Goal: Task Accomplishment & Management: Use online tool/utility

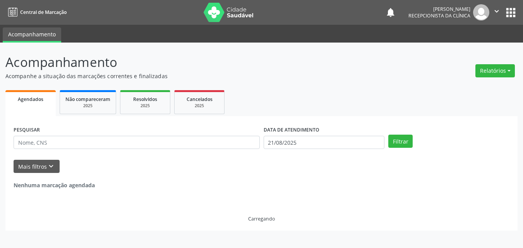
select select "7"
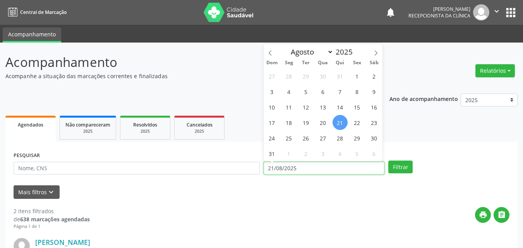
click at [277, 166] on input "21/08/2025" at bounding box center [323, 168] width 121 height 13
click at [323, 108] on span "13" at bounding box center [322, 106] width 15 height 15
type input "[DATE]"
click at [323, 108] on span "13" at bounding box center [322, 106] width 15 height 15
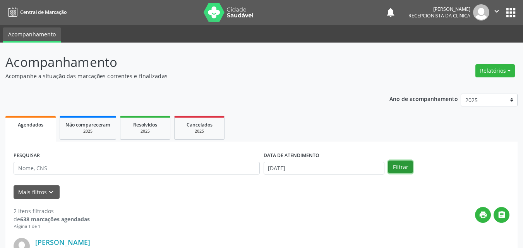
click at [398, 164] on button "Filtrar" at bounding box center [400, 167] width 24 height 13
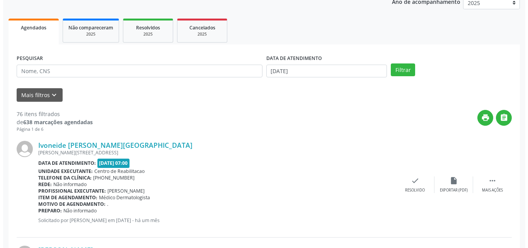
scroll to position [116, 0]
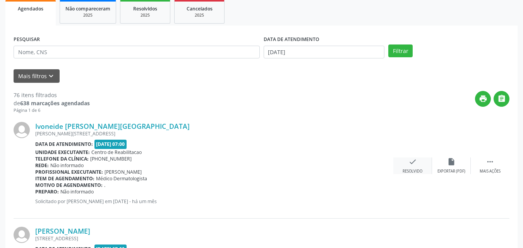
click at [414, 159] on icon "check" at bounding box center [412, 161] width 9 height 9
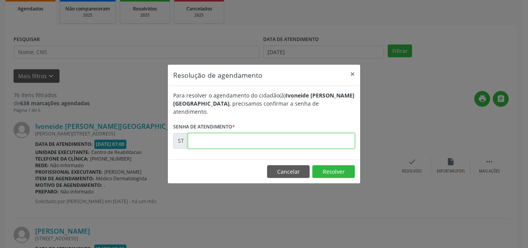
click at [224, 137] on input "text" at bounding box center [271, 140] width 167 height 15
type input "00010537"
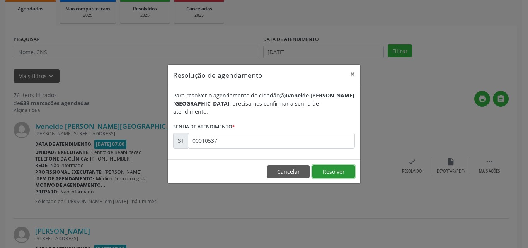
click at [332, 166] on button "Resolver" at bounding box center [334, 171] width 43 height 13
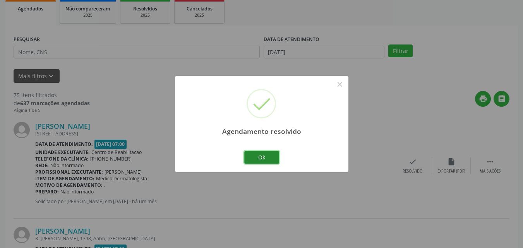
click at [269, 157] on button "Ok" at bounding box center [261, 157] width 35 height 13
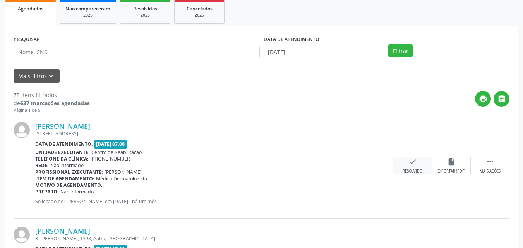
click at [412, 161] on icon "check" at bounding box center [412, 161] width 9 height 9
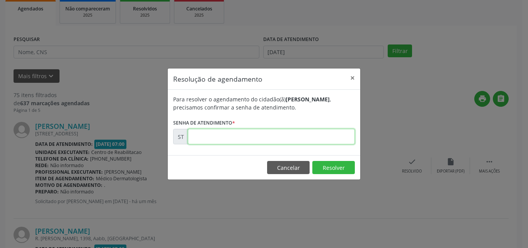
click at [221, 134] on input "text" at bounding box center [271, 136] width 167 height 15
type input "00010540"
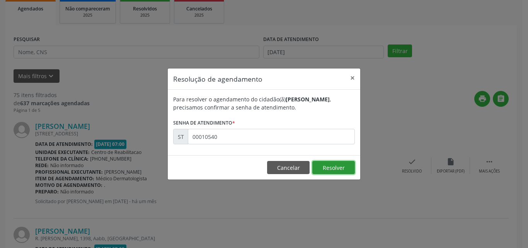
click at [344, 170] on button "Resolver" at bounding box center [334, 167] width 43 height 13
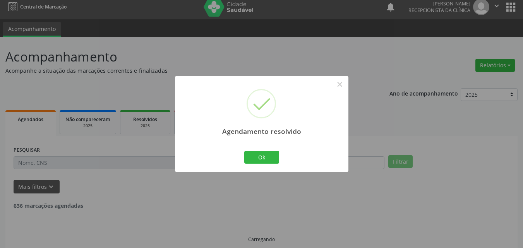
scroll to position [14, 0]
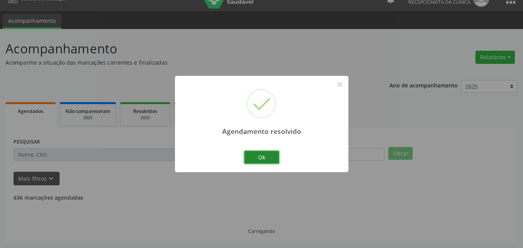
click at [273, 153] on button "Ok" at bounding box center [261, 157] width 35 height 13
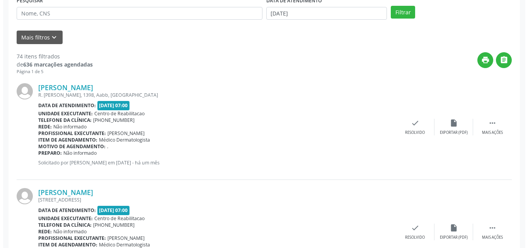
scroll to position [168, 0]
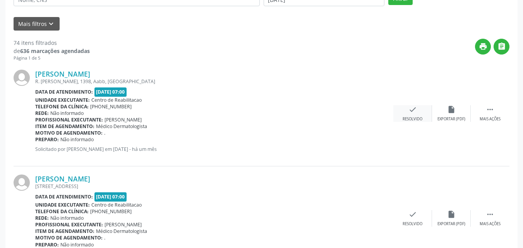
click at [414, 109] on icon "check" at bounding box center [412, 109] width 9 height 9
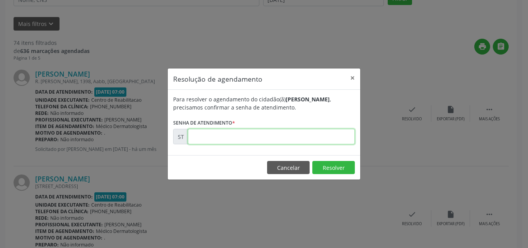
click at [221, 135] on input "text" at bounding box center [271, 136] width 167 height 15
type input "00010547"
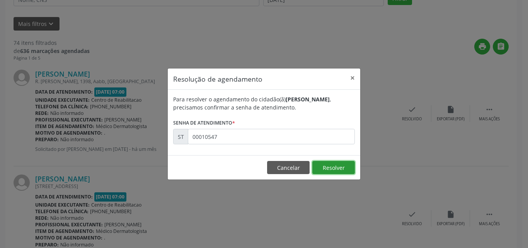
click at [334, 164] on button "Resolver" at bounding box center [334, 167] width 43 height 13
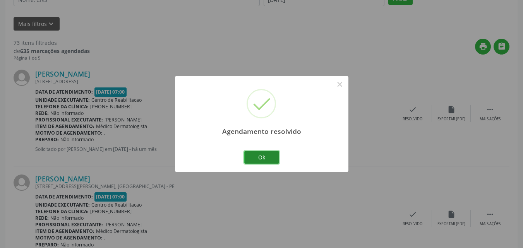
click at [270, 156] on button "Ok" at bounding box center [261, 157] width 35 height 13
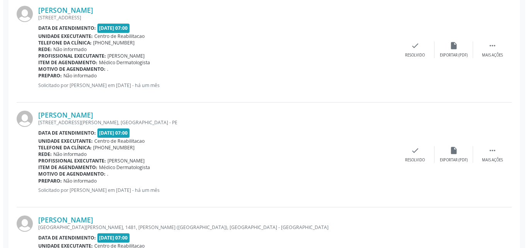
scroll to position [246, 0]
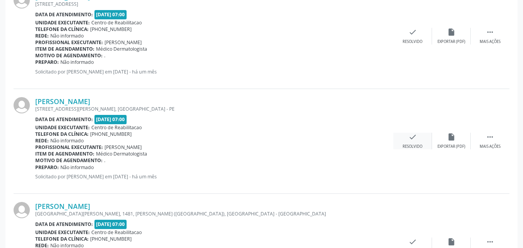
click at [413, 136] on icon "check" at bounding box center [412, 137] width 9 height 9
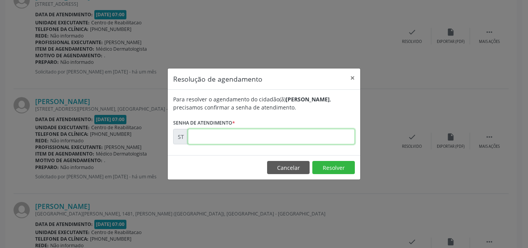
click at [206, 142] on input "text" at bounding box center [271, 136] width 167 height 15
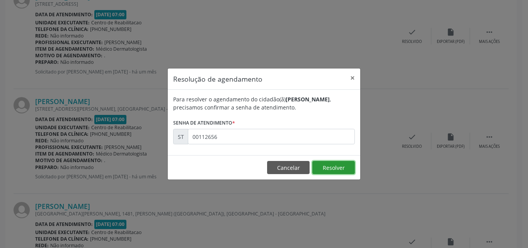
click at [334, 169] on button "Resolver" at bounding box center [334, 167] width 43 height 13
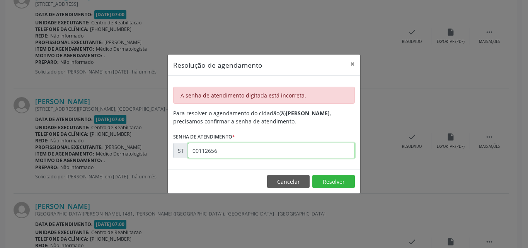
click at [210, 154] on input "00112656" at bounding box center [271, 150] width 167 height 15
click at [231, 156] on input "00011256" at bounding box center [271, 150] width 167 height 15
type input "00011256"
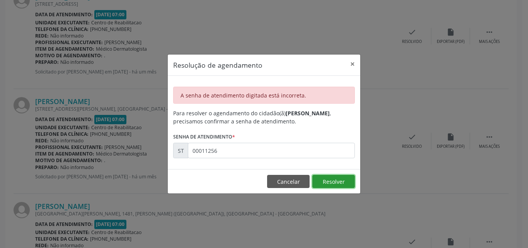
click at [337, 186] on button "Resolver" at bounding box center [334, 181] width 43 height 13
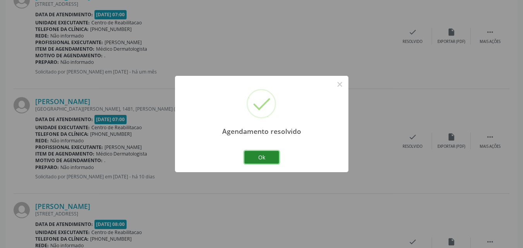
click at [263, 157] on button "Ok" at bounding box center [261, 157] width 35 height 13
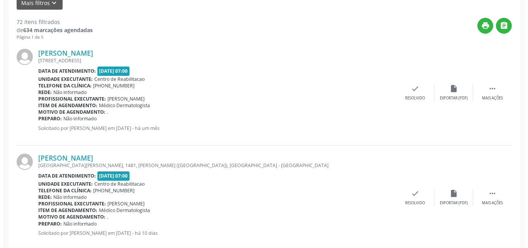
scroll to position [207, 0]
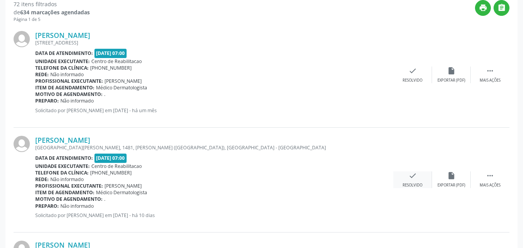
click at [411, 174] on icon "check" at bounding box center [412, 175] width 9 height 9
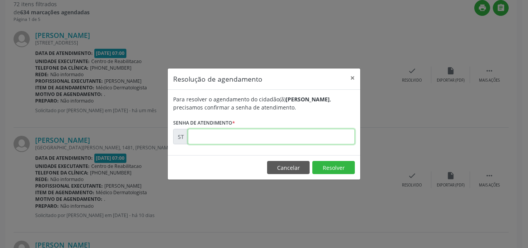
click at [216, 136] on input "text" at bounding box center [271, 136] width 167 height 15
type input "00015873"
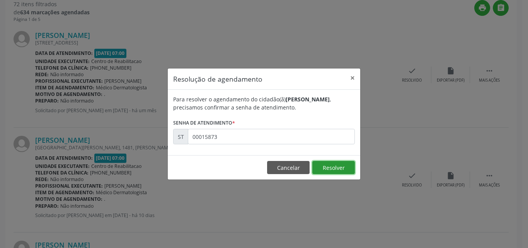
click at [331, 165] on button "Resolver" at bounding box center [334, 167] width 43 height 13
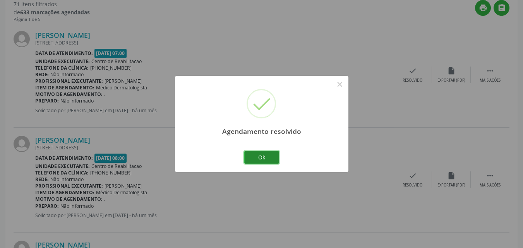
click at [273, 157] on button "Ok" at bounding box center [261, 157] width 35 height 13
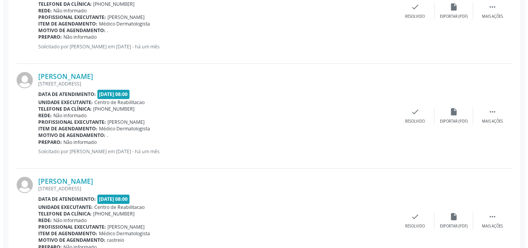
scroll to position [284, 0]
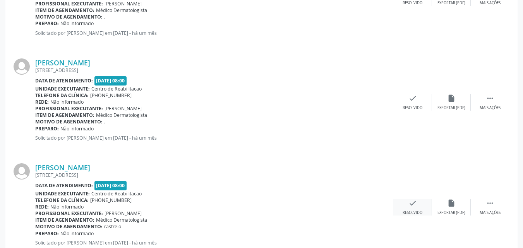
click at [414, 202] on icon "check" at bounding box center [412, 203] width 9 height 9
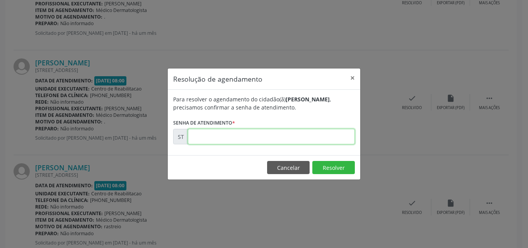
click at [211, 136] on input "text" at bounding box center [271, 136] width 167 height 15
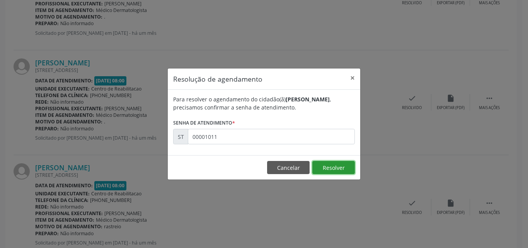
click at [331, 169] on button "Resolver" at bounding box center [334, 167] width 43 height 13
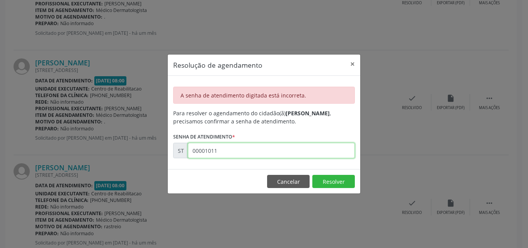
click at [222, 151] on input "00001011" at bounding box center [271, 150] width 167 height 15
type input "00010811"
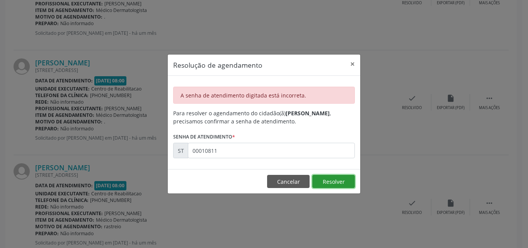
click at [329, 177] on button "Resolver" at bounding box center [334, 181] width 43 height 13
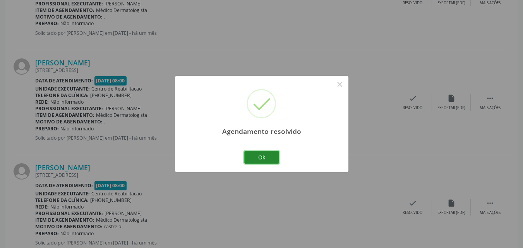
click at [267, 155] on button "Ok" at bounding box center [261, 157] width 35 height 13
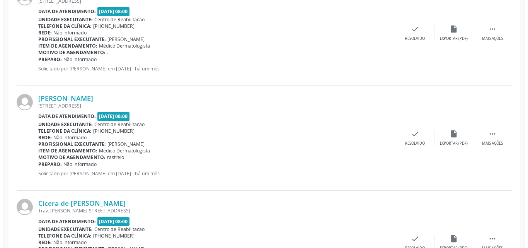
scroll to position [362, 0]
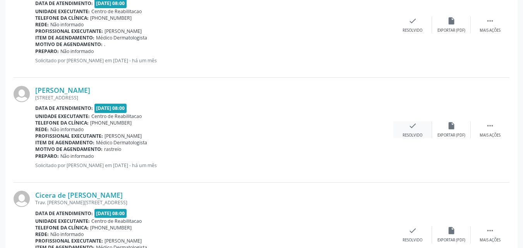
click at [412, 126] on icon "check" at bounding box center [412, 125] width 9 height 9
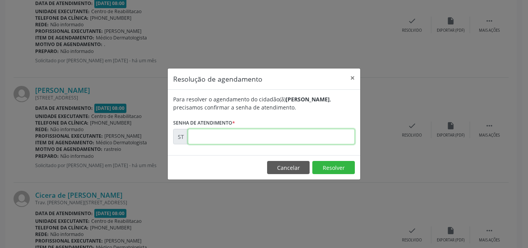
click at [213, 135] on input "text" at bounding box center [271, 136] width 167 height 15
type input "00010814"
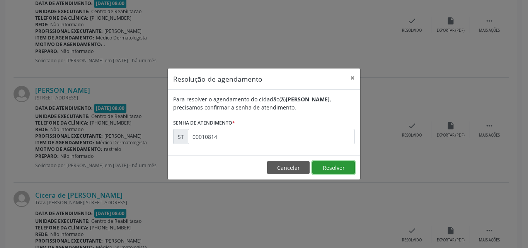
click at [336, 166] on button "Resolver" at bounding box center [334, 167] width 43 height 13
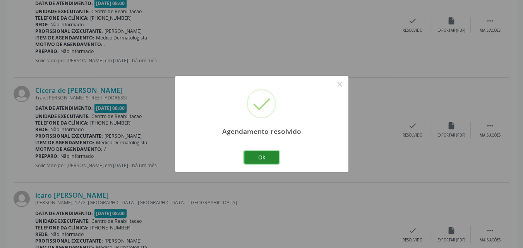
click at [270, 157] on button "Ok" at bounding box center [261, 157] width 35 height 13
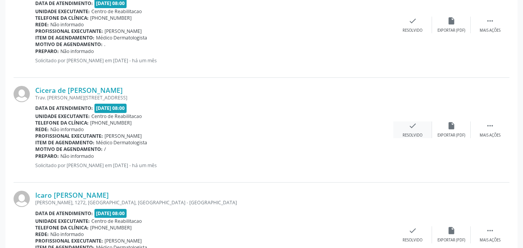
click at [410, 125] on icon "check" at bounding box center [412, 125] width 9 height 9
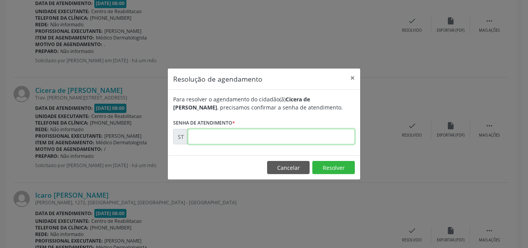
click at [209, 136] on input "text" at bounding box center [271, 136] width 167 height 15
type input "00011110"
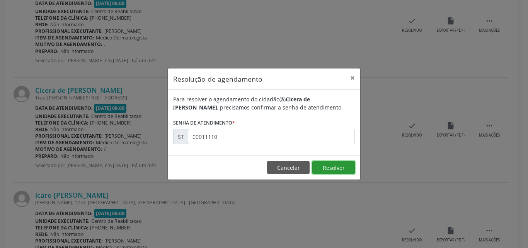
click at [330, 166] on button "Resolver" at bounding box center [334, 167] width 43 height 13
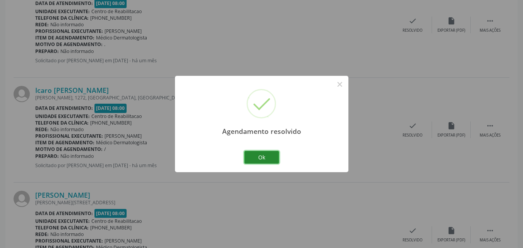
click at [272, 157] on button "Ok" at bounding box center [261, 157] width 35 height 13
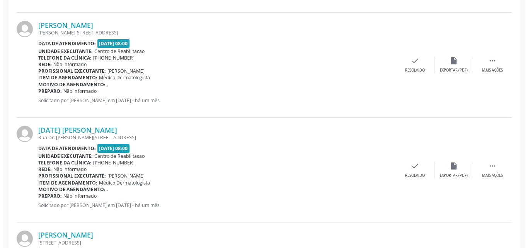
scroll to position [546, 0]
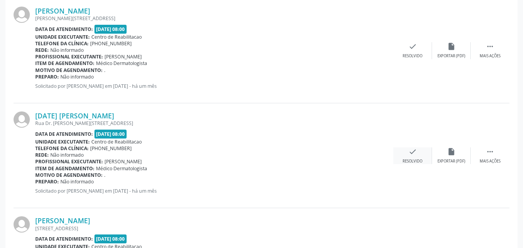
click at [414, 151] on icon "check" at bounding box center [412, 151] width 9 height 9
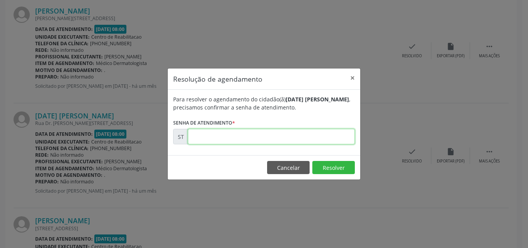
click at [210, 136] on input "text" at bounding box center [271, 136] width 167 height 15
type input "00011580"
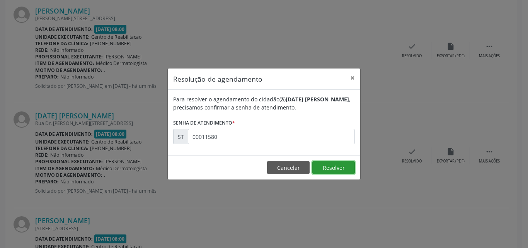
click at [342, 168] on button "Resolver" at bounding box center [334, 167] width 43 height 13
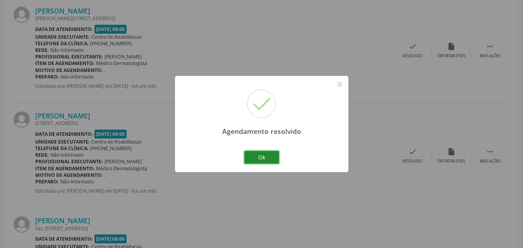
click at [273, 157] on button "Ok" at bounding box center [261, 157] width 35 height 13
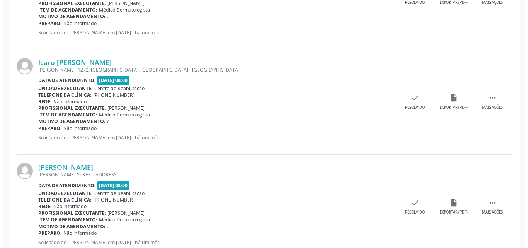
scroll to position [391, 0]
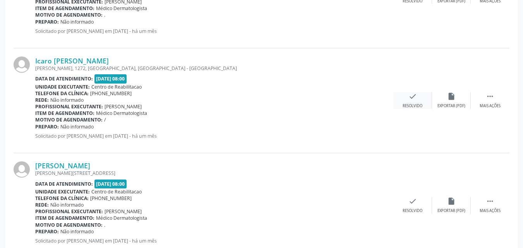
click at [414, 94] on icon "check" at bounding box center [412, 96] width 9 height 9
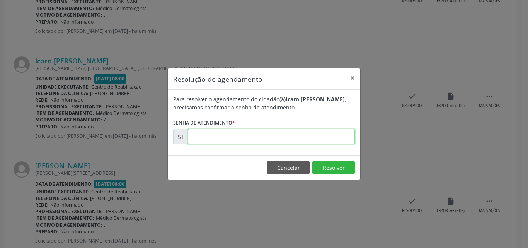
click at [216, 140] on input "text" at bounding box center [271, 136] width 167 height 15
type input "00011113"
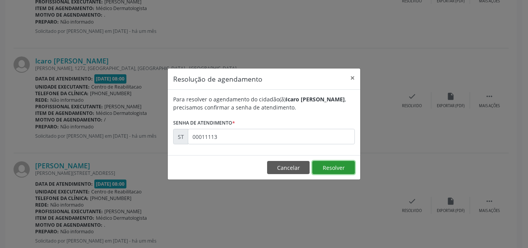
click at [330, 168] on button "Resolver" at bounding box center [334, 167] width 43 height 13
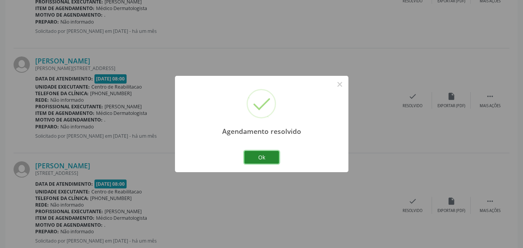
click at [265, 156] on button "Ok" at bounding box center [261, 157] width 35 height 13
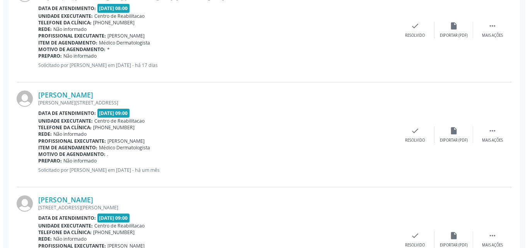
scroll to position [778, 0]
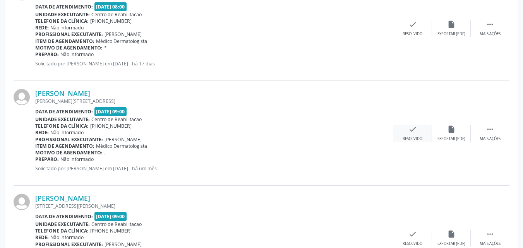
click at [414, 128] on icon "check" at bounding box center [412, 129] width 9 height 9
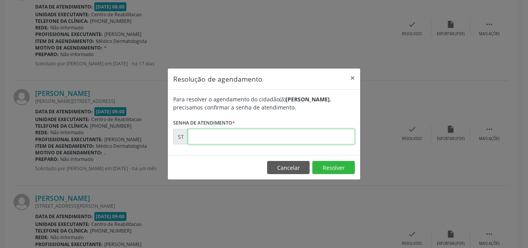
click at [200, 133] on input "text" at bounding box center [271, 136] width 167 height 15
type input "00011883"
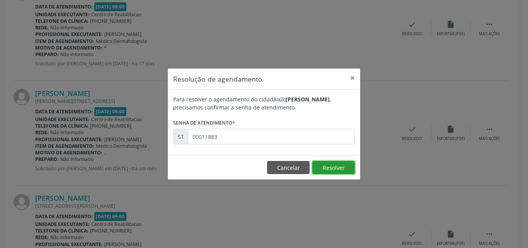
click at [326, 165] on button "Resolver" at bounding box center [334, 167] width 43 height 13
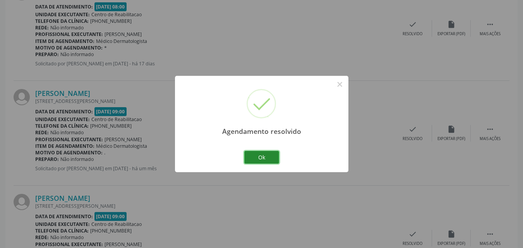
click at [267, 156] on button "Ok" at bounding box center [261, 157] width 35 height 13
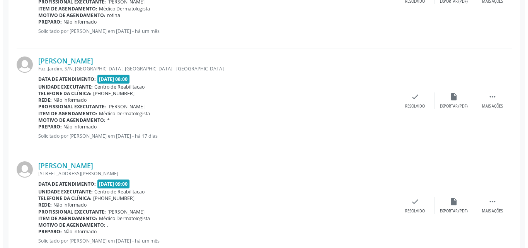
scroll to position [739, 0]
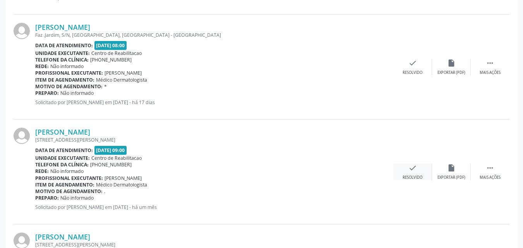
click at [411, 167] on icon "check" at bounding box center [412, 168] width 9 height 9
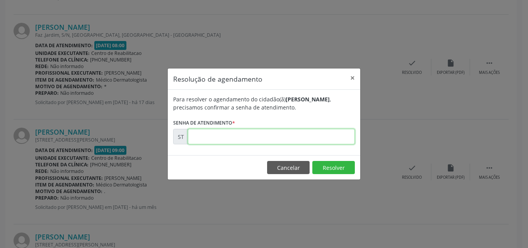
click at [208, 136] on input "text" at bounding box center [271, 136] width 167 height 15
type input "00011887"
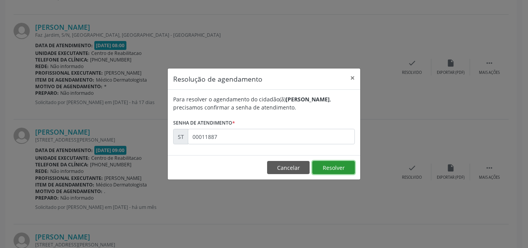
click at [330, 163] on button "Resolver" at bounding box center [334, 167] width 43 height 13
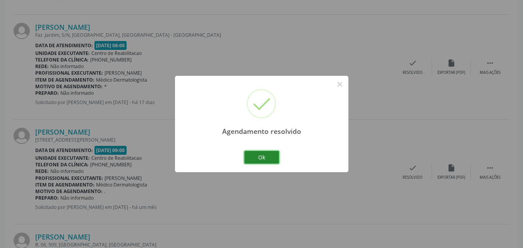
click at [263, 157] on button "Ok" at bounding box center [261, 157] width 35 height 13
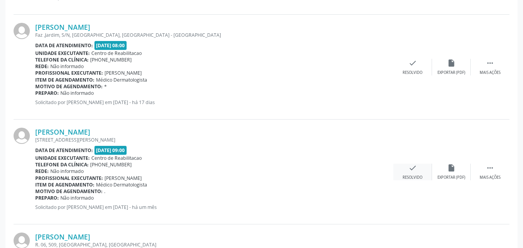
click at [413, 166] on icon "check" at bounding box center [412, 168] width 9 height 9
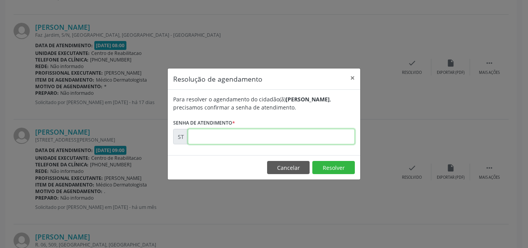
click at [219, 133] on input "text" at bounding box center [271, 136] width 167 height 15
type input "00011889"
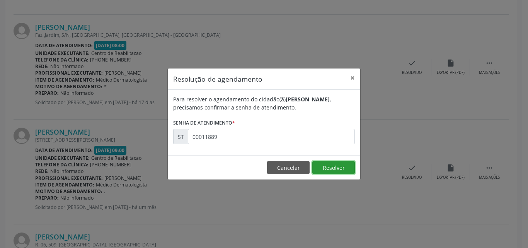
click at [328, 166] on button "Resolver" at bounding box center [334, 167] width 43 height 13
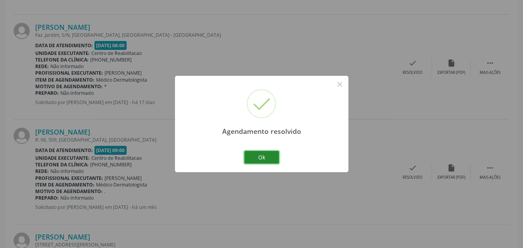
click at [269, 152] on button "Ok" at bounding box center [261, 157] width 35 height 13
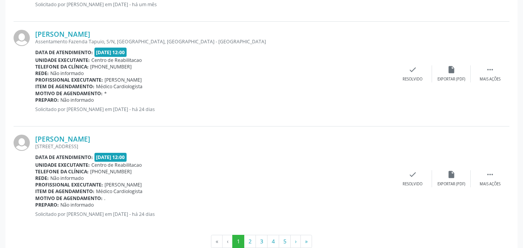
scroll to position [1590, 0]
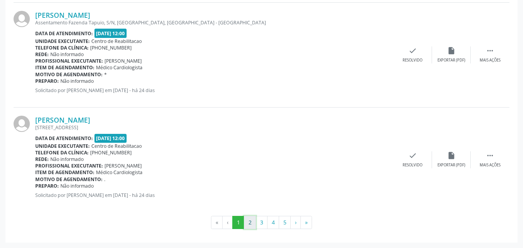
click at [248, 221] on button "2" at bounding box center [250, 222] width 12 height 13
click at [237, 222] on button "1" at bounding box center [238, 222] width 12 height 13
click at [411, 153] on icon "check" at bounding box center [412, 155] width 9 height 9
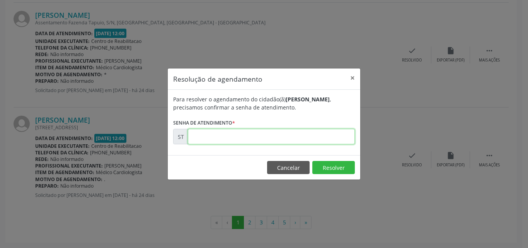
click at [219, 138] on input "text" at bounding box center [271, 136] width 167 height 15
type input "00013367"
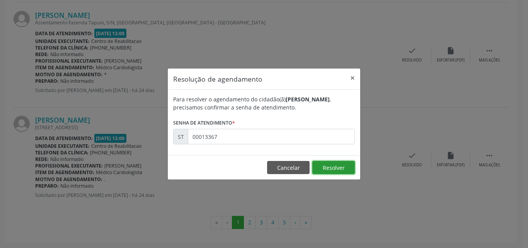
click at [331, 166] on button "Resolver" at bounding box center [334, 167] width 43 height 13
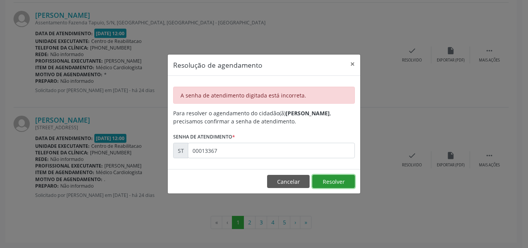
click at [331, 180] on button "Resolver" at bounding box center [334, 181] width 43 height 13
click at [350, 64] on button "×" at bounding box center [352, 64] width 15 height 19
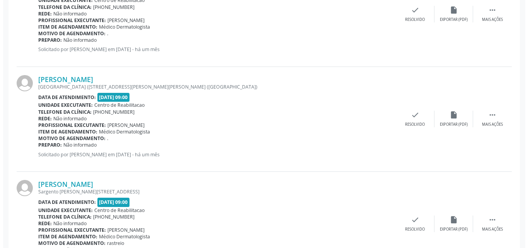
scroll to position [1203, 0]
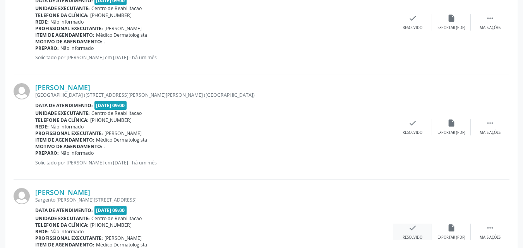
click at [412, 230] on icon "check" at bounding box center [412, 228] width 9 height 9
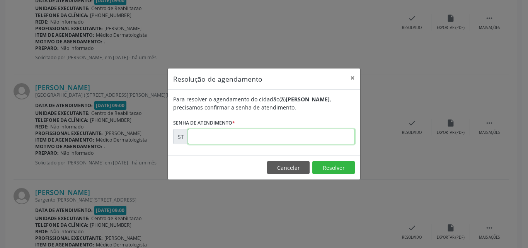
click at [207, 138] on input "text" at bounding box center [271, 136] width 167 height 15
type input "00012205"
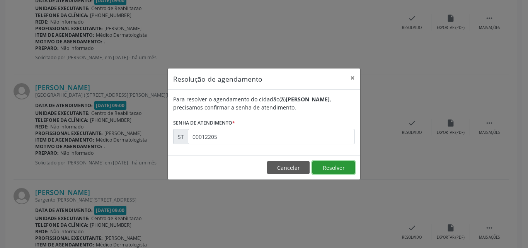
click at [321, 166] on button "Resolver" at bounding box center [334, 167] width 43 height 13
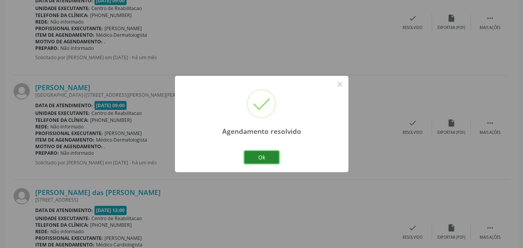
click at [272, 156] on button "Ok" at bounding box center [261, 157] width 35 height 13
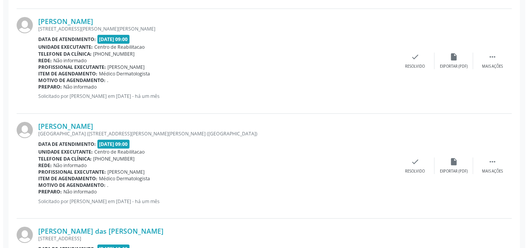
scroll to position [1126, 0]
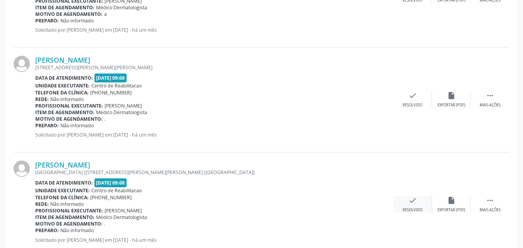
click at [412, 200] on icon "check" at bounding box center [412, 200] width 9 height 9
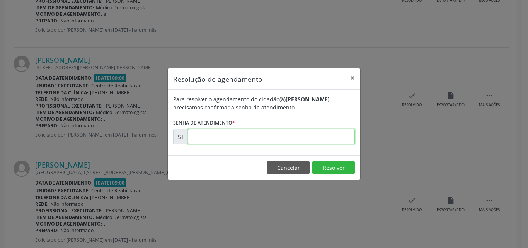
click at [213, 137] on input "text" at bounding box center [271, 136] width 167 height 15
type input "00012203"
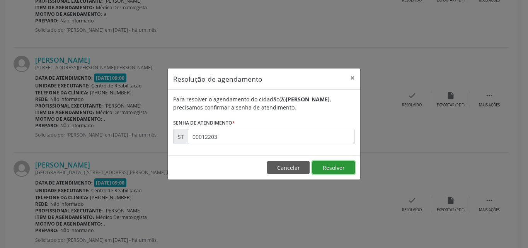
click at [323, 168] on button "Resolver" at bounding box center [334, 167] width 43 height 13
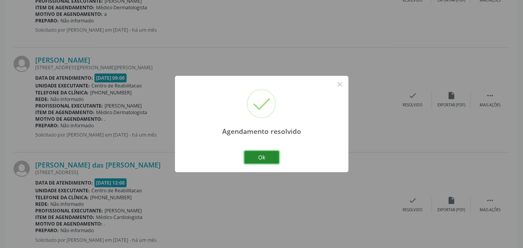
click at [268, 158] on button "Ok" at bounding box center [261, 157] width 35 height 13
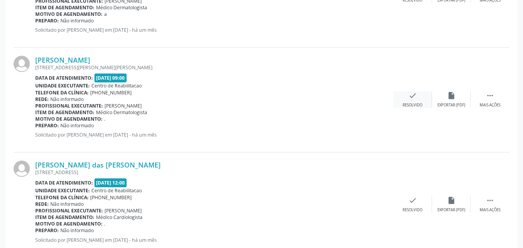
click at [412, 95] on icon "check" at bounding box center [412, 95] width 9 height 9
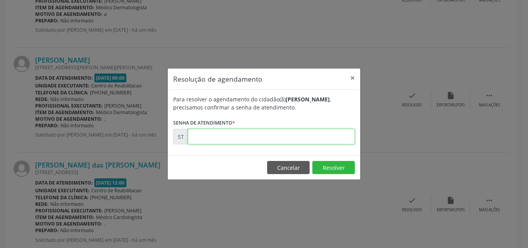
click at [197, 134] on input "text" at bounding box center [271, 136] width 167 height 15
type input "00012078"
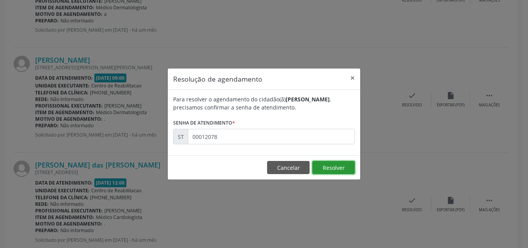
click at [325, 169] on button "Resolver" at bounding box center [334, 167] width 43 height 13
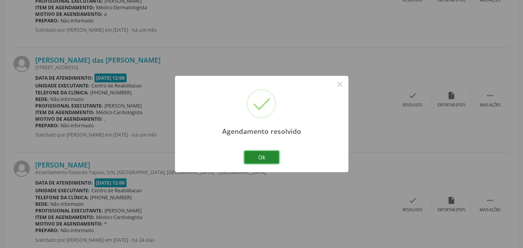
click at [267, 157] on button "Ok" at bounding box center [261, 157] width 35 height 13
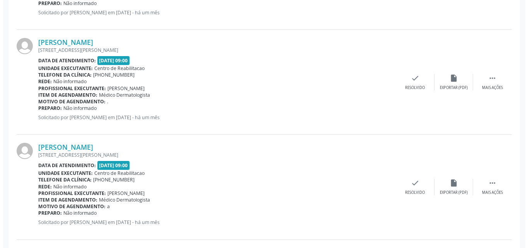
scroll to position [933, 0]
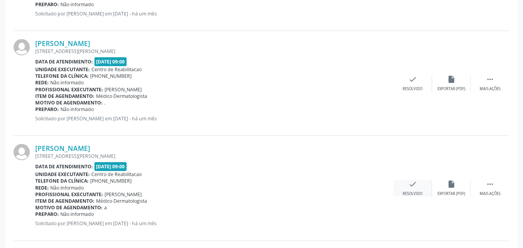
click at [409, 182] on icon "check" at bounding box center [412, 184] width 9 height 9
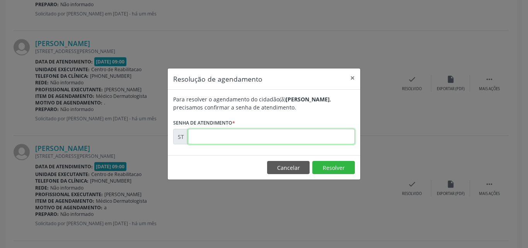
click at [213, 137] on input "text" at bounding box center [271, 136] width 167 height 15
type input "00012013"
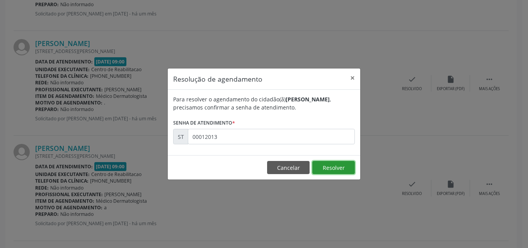
click at [326, 167] on button "Resolver" at bounding box center [334, 167] width 43 height 13
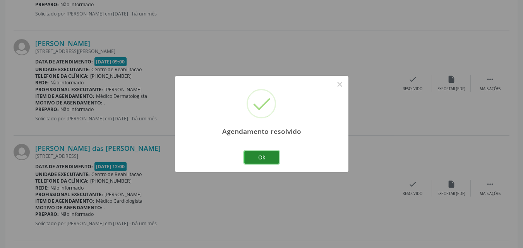
click at [271, 157] on button "Ok" at bounding box center [261, 157] width 35 height 13
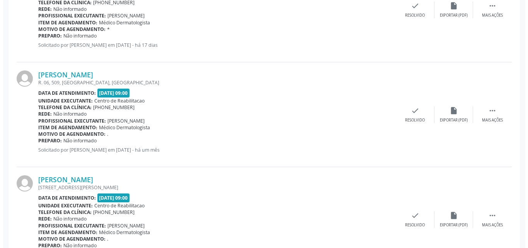
scroll to position [778, 0]
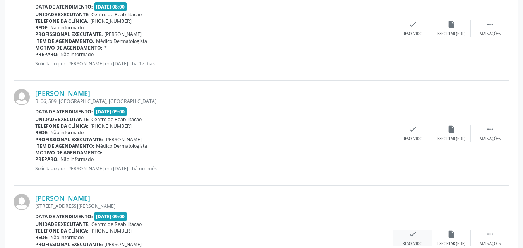
click at [414, 232] on icon "check" at bounding box center [412, 234] width 9 height 9
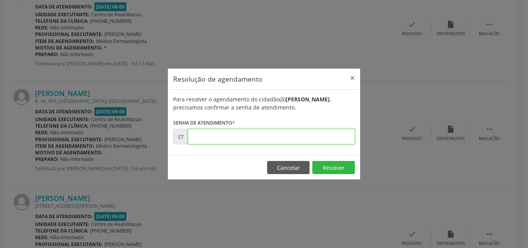
click at [212, 133] on input "text" at bounding box center [271, 136] width 167 height 15
type input "00011969"
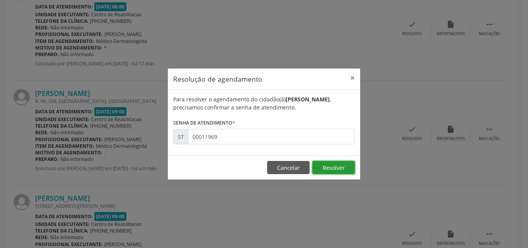
click at [325, 164] on button "Resolver" at bounding box center [334, 167] width 43 height 13
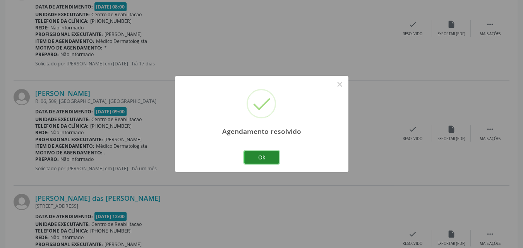
click at [270, 157] on button "Ok" at bounding box center [261, 157] width 35 height 13
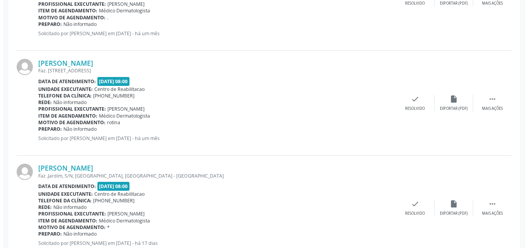
scroll to position [585, 0]
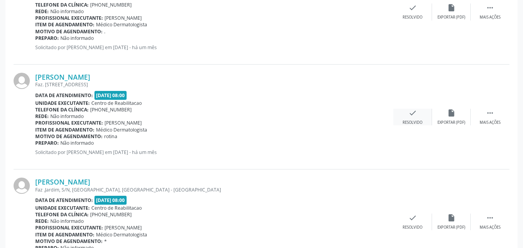
click at [410, 111] on icon "check" at bounding box center [412, 113] width 9 height 9
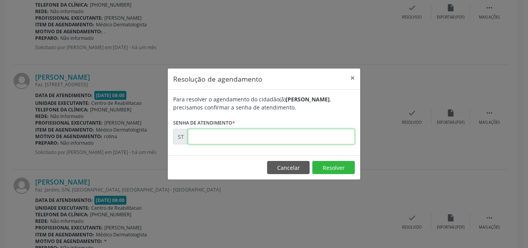
click at [218, 133] on input "text" at bounding box center [271, 136] width 167 height 15
type input "00011594"
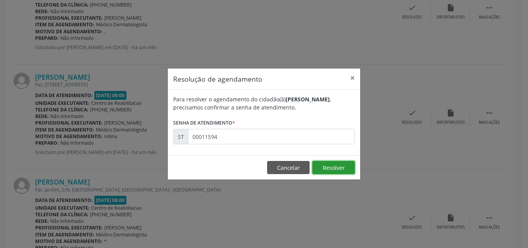
click at [321, 163] on button "Resolver" at bounding box center [334, 167] width 43 height 13
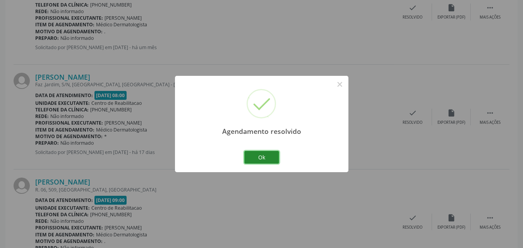
click at [258, 156] on button "Ok" at bounding box center [261, 157] width 35 height 13
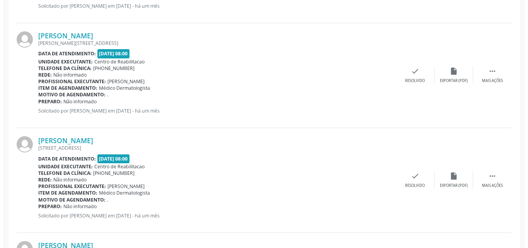
scroll to position [430, 0]
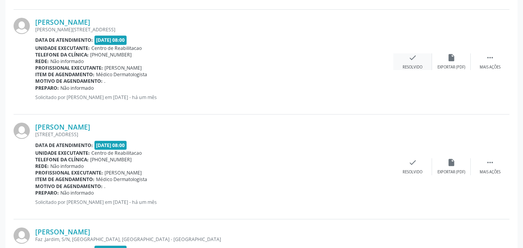
click at [414, 57] on icon "check" at bounding box center [412, 57] width 9 height 9
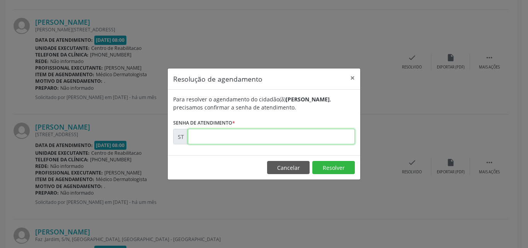
click at [206, 135] on input "text" at bounding box center [271, 136] width 167 height 15
type input "00011403"
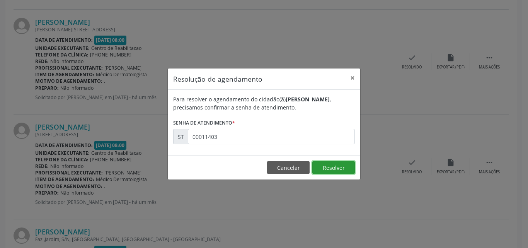
click at [321, 164] on button "Resolver" at bounding box center [334, 167] width 43 height 13
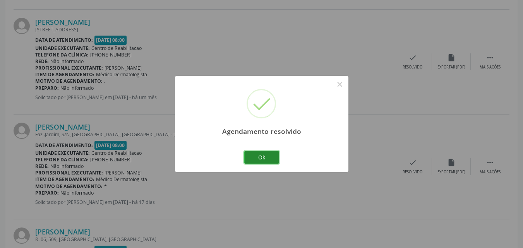
click at [259, 157] on button "Ok" at bounding box center [261, 157] width 35 height 13
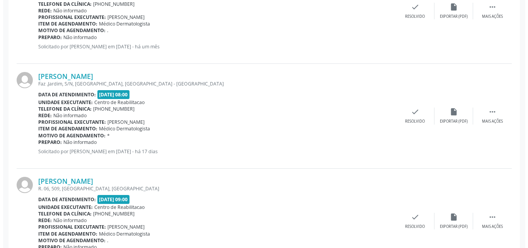
scroll to position [507, 0]
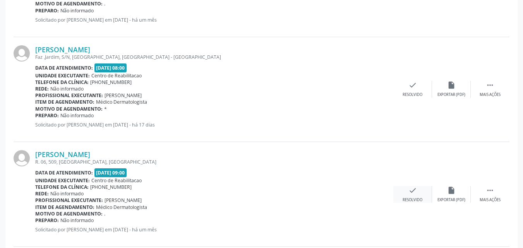
click at [414, 188] on icon "check" at bounding box center [412, 190] width 9 height 9
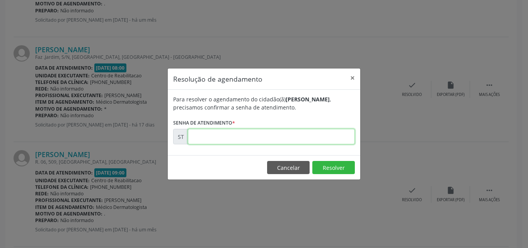
click at [212, 138] on input "text" at bounding box center [271, 136] width 167 height 15
type input "00011963"
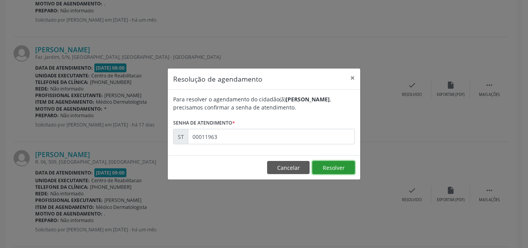
click at [323, 164] on button "Resolver" at bounding box center [334, 167] width 43 height 13
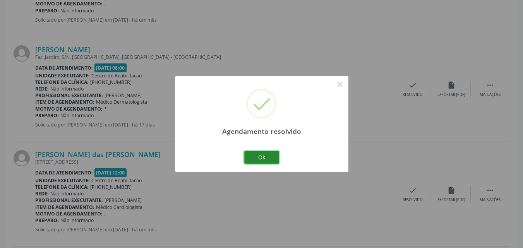
click at [273, 158] on button "Ok" at bounding box center [261, 157] width 35 height 13
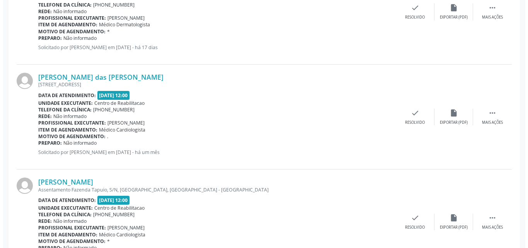
scroll to position [623, 0]
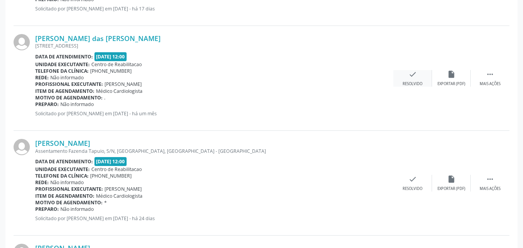
click at [416, 77] on icon "check" at bounding box center [412, 74] width 9 height 9
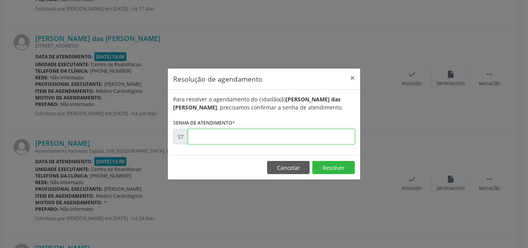
click at [218, 133] on input "text" at bounding box center [271, 136] width 167 height 15
type input "00010794"
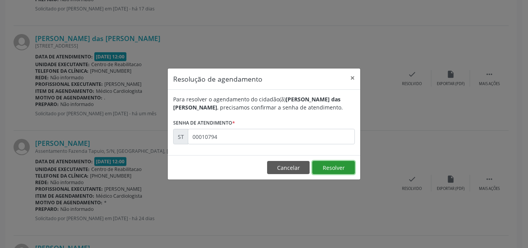
click at [332, 169] on button "Resolver" at bounding box center [334, 167] width 43 height 13
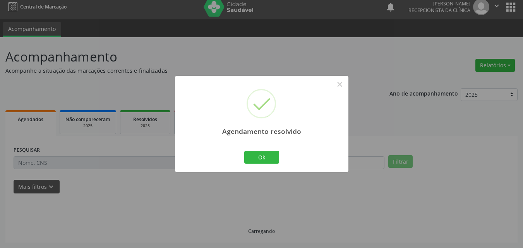
scroll to position [14, 0]
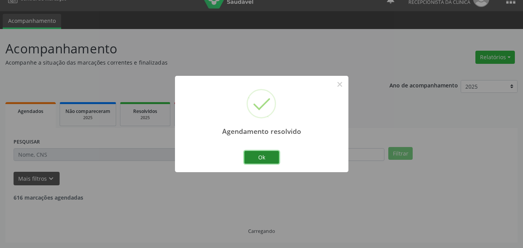
click at [253, 154] on button "Ok" at bounding box center [261, 157] width 35 height 13
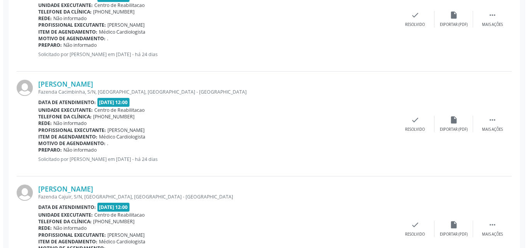
scroll to position [826, 0]
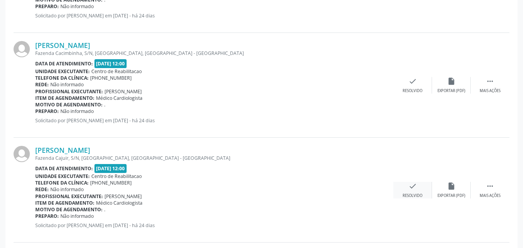
click at [412, 188] on icon "check" at bounding box center [412, 186] width 9 height 9
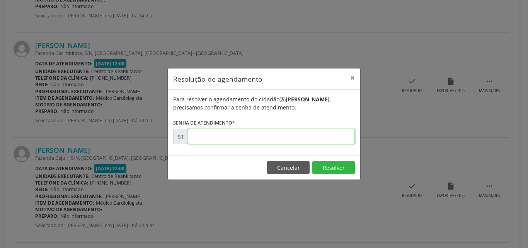
click at [209, 137] on input "text" at bounding box center [271, 136] width 167 height 15
type input "00012772"
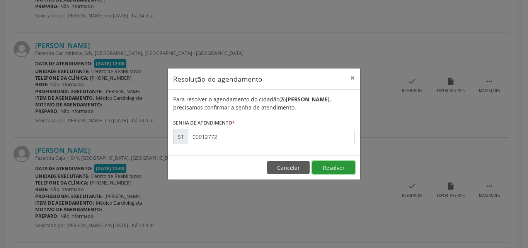
click at [325, 168] on button "Resolver" at bounding box center [334, 167] width 43 height 13
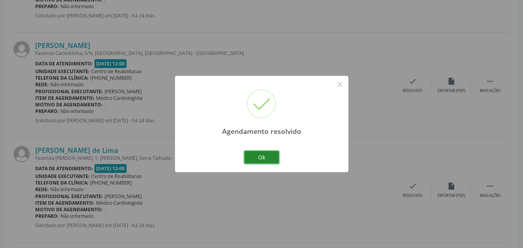
click at [262, 157] on button "Ok" at bounding box center [261, 157] width 35 height 13
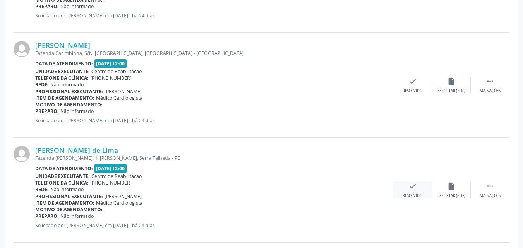
click at [415, 187] on icon "check" at bounding box center [412, 186] width 9 height 9
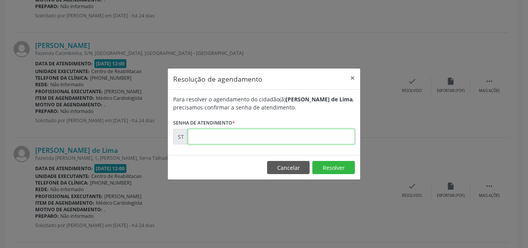
click at [214, 136] on input "text" at bounding box center [271, 136] width 167 height 15
type input "00012789"
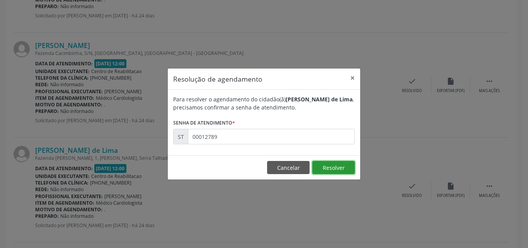
click at [333, 168] on button "Resolver" at bounding box center [334, 167] width 43 height 13
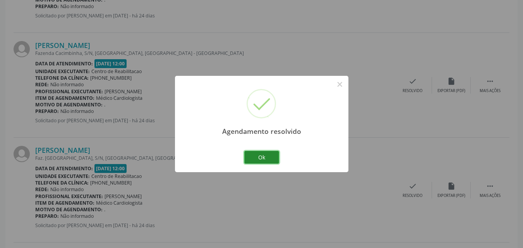
click at [270, 157] on button "Ok" at bounding box center [261, 157] width 35 height 13
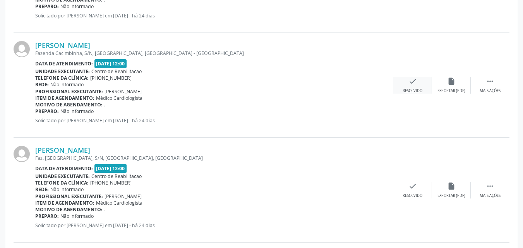
click at [415, 82] on icon "check" at bounding box center [412, 81] width 9 height 9
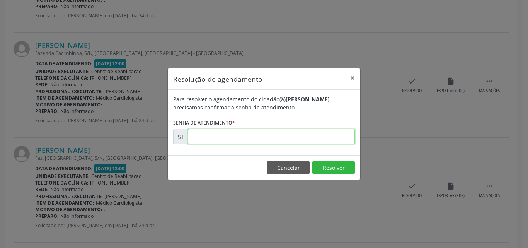
click at [210, 136] on input "text" at bounding box center [271, 136] width 167 height 15
type input "00012770"
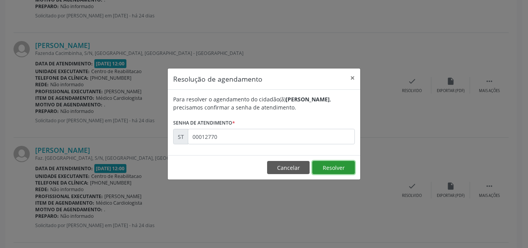
click at [327, 165] on button "Resolver" at bounding box center [334, 167] width 43 height 13
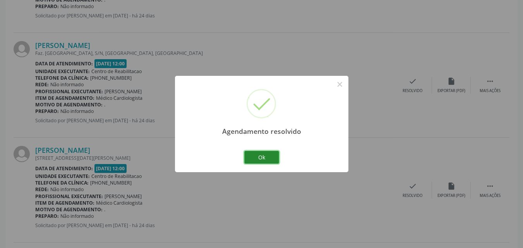
click at [266, 158] on button "Ok" at bounding box center [261, 157] width 35 height 13
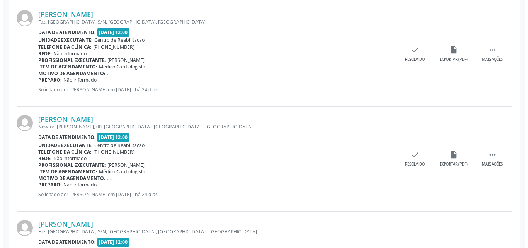
scroll to position [1290, 0]
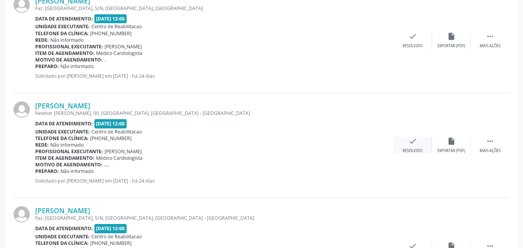
click at [414, 139] on icon "check" at bounding box center [412, 141] width 9 height 9
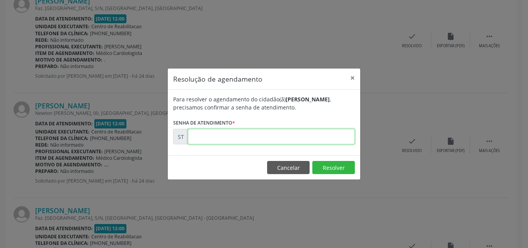
click at [210, 135] on input "text" at bounding box center [271, 136] width 167 height 15
type input "00013025"
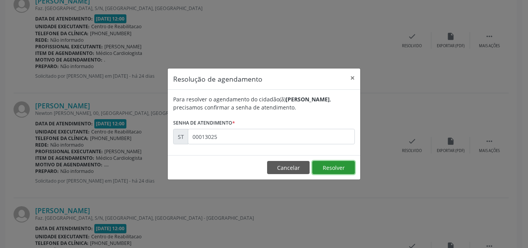
click at [334, 166] on button "Resolver" at bounding box center [334, 167] width 43 height 13
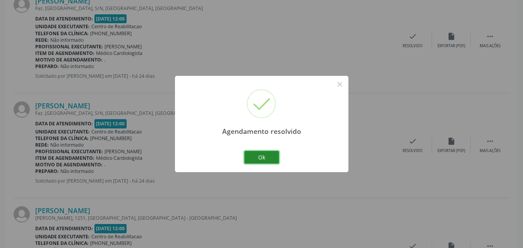
click at [268, 156] on button "Ok" at bounding box center [261, 157] width 35 height 13
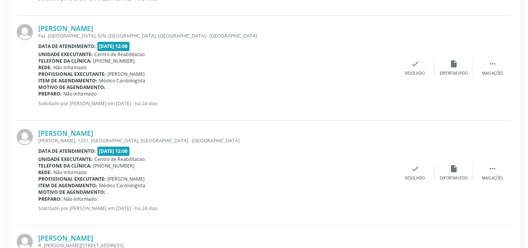
scroll to position [1406, 0]
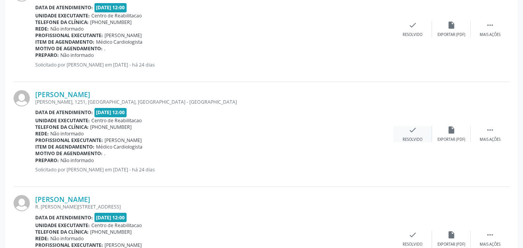
click at [412, 130] on icon "check" at bounding box center [412, 130] width 9 height 9
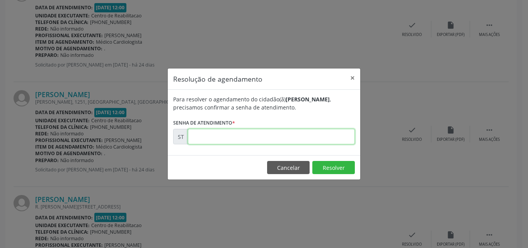
click at [205, 132] on input "text" at bounding box center [271, 136] width 167 height 15
type input "00013114"
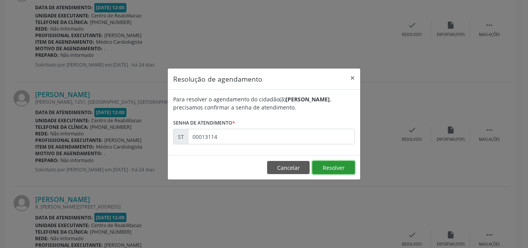
click at [326, 164] on button "Resolver" at bounding box center [334, 167] width 43 height 13
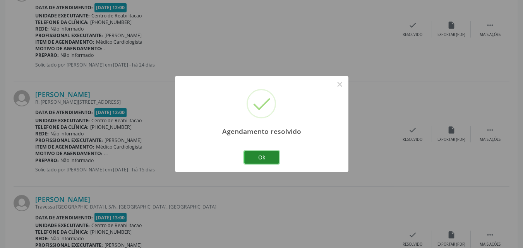
click at [265, 156] on button "Ok" at bounding box center [261, 157] width 35 height 13
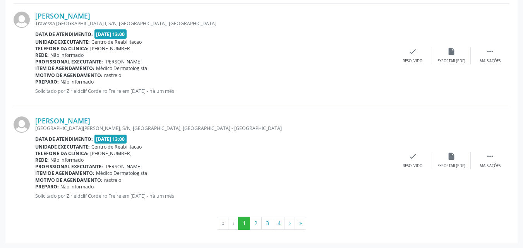
scroll to position [1590, 0]
click at [256, 221] on button "2" at bounding box center [256, 222] width 12 height 13
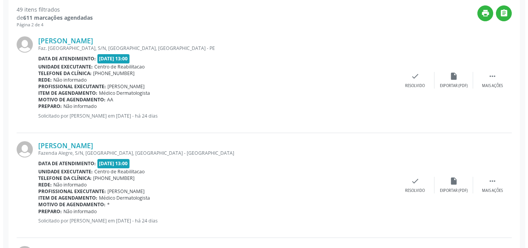
scroll to position [198, 0]
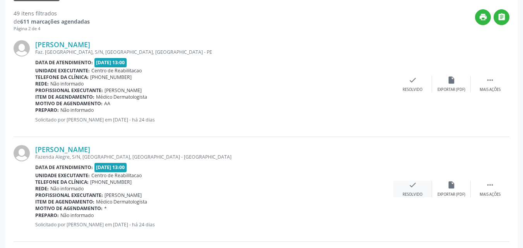
click at [412, 185] on icon "check" at bounding box center [412, 185] width 9 height 9
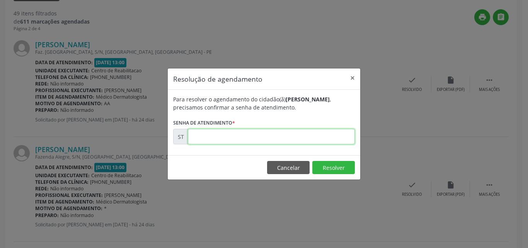
click at [200, 134] on input "text" at bounding box center [271, 136] width 167 height 15
type input "00012536"
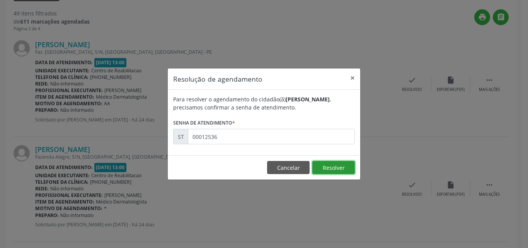
click at [344, 167] on button "Resolver" at bounding box center [334, 167] width 43 height 13
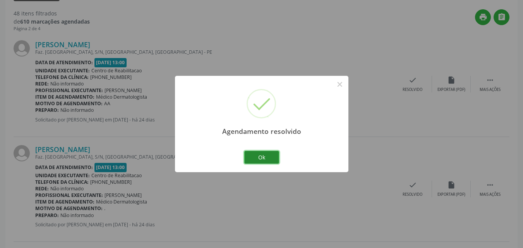
click at [260, 157] on button "Ok" at bounding box center [261, 157] width 35 height 13
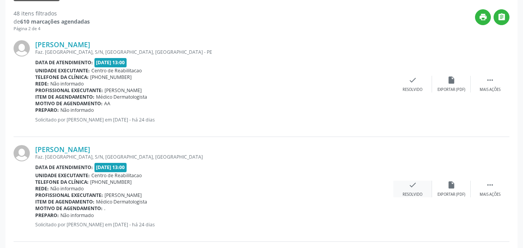
click at [413, 186] on icon "check" at bounding box center [412, 185] width 9 height 9
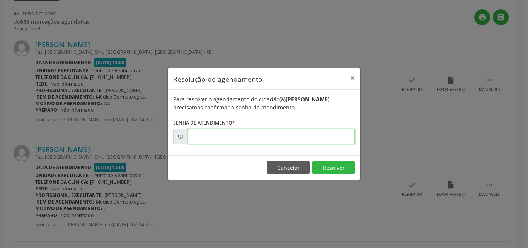
click at [218, 136] on input "text" at bounding box center [271, 136] width 167 height 15
type input "00012543"
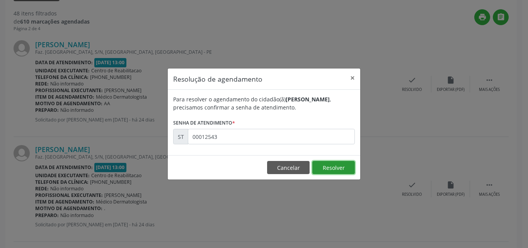
click at [323, 167] on button "Resolver" at bounding box center [334, 167] width 43 height 13
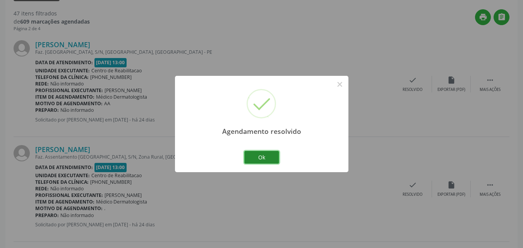
click at [267, 157] on button "Ok" at bounding box center [261, 157] width 35 height 13
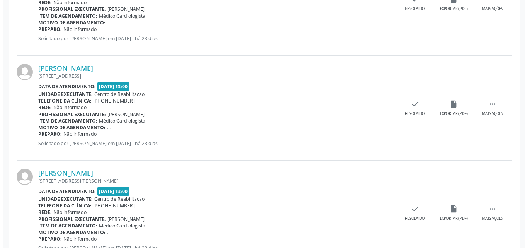
scroll to position [817, 0]
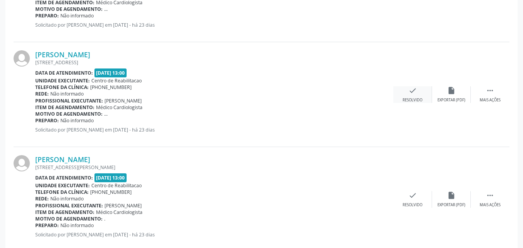
click at [413, 92] on icon "check" at bounding box center [412, 90] width 9 height 9
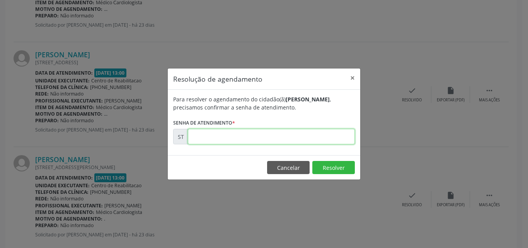
click at [204, 136] on input "text" at bounding box center [271, 136] width 167 height 15
type input "00013467"
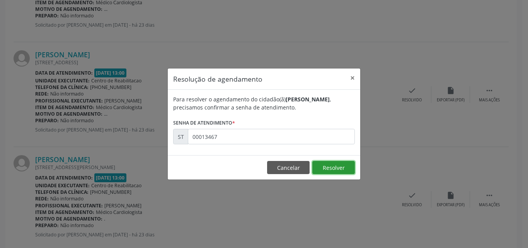
click at [338, 164] on button "Resolver" at bounding box center [334, 167] width 43 height 13
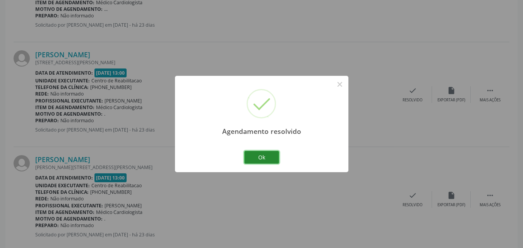
click at [271, 159] on button "Ok" at bounding box center [261, 157] width 35 height 13
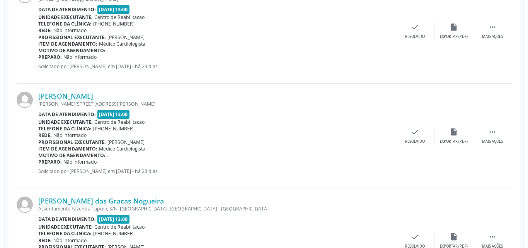
scroll to position [894, 0]
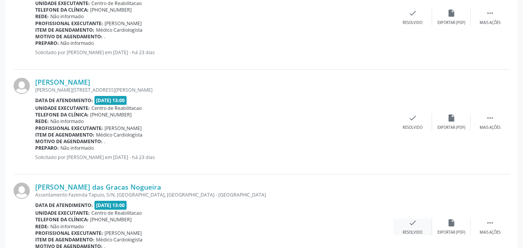
click at [414, 222] on icon "check" at bounding box center [412, 223] width 9 height 9
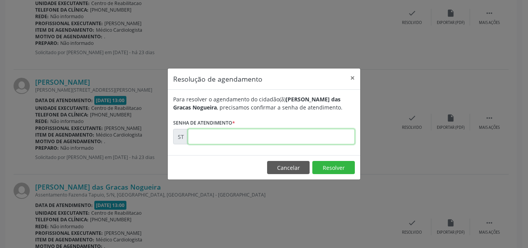
click at [200, 137] on input "text" at bounding box center [271, 136] width 167 height 15
type input "00013521"
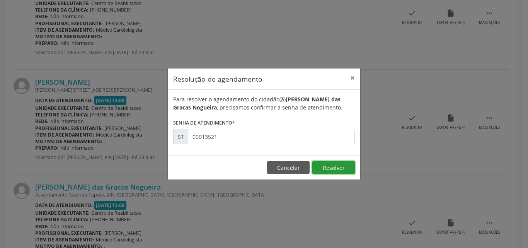
click at [329, 169] on button "Resolver" at bounding box center [334, 167] width 43 height 13
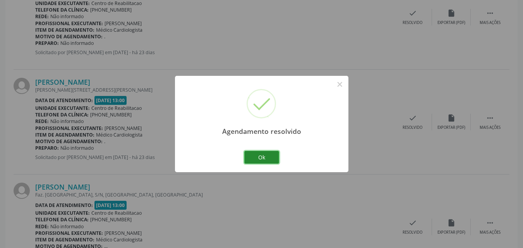
click at [272, 156] on button "Ok" at bounding box center [261, 157] width 35 height 13
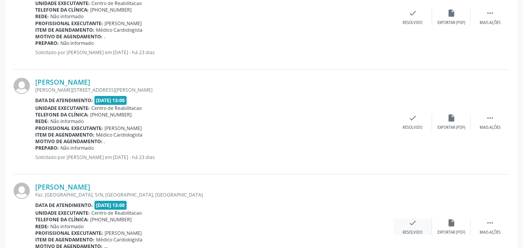
click at [410, 221] on icon "check" at bounding box center [412, 223] width 9 height 9
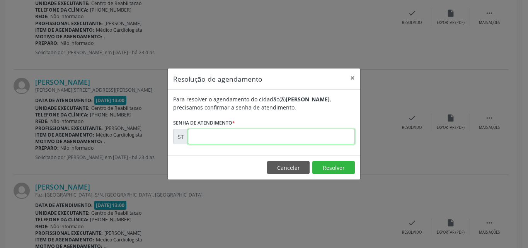
click at [209, 136] on input "text" at bounding box center [271, 136] width 167 height 15
type input "00013594"
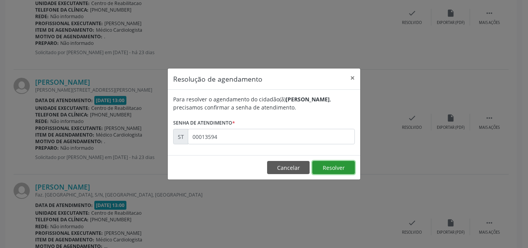
click at [332, 166] on button "Resolver" at bounding box center [334, 167] width 43 height 13
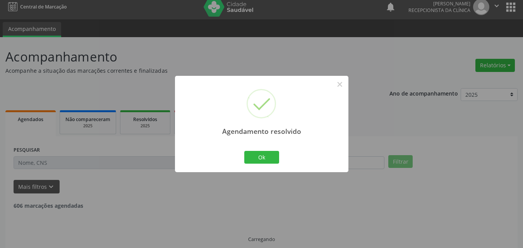
scroll to position [14, 0]
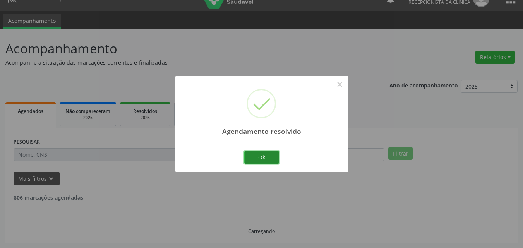
click at [267, 157] on button "Ok" at bounding box center [261, 157] width 35 height 13
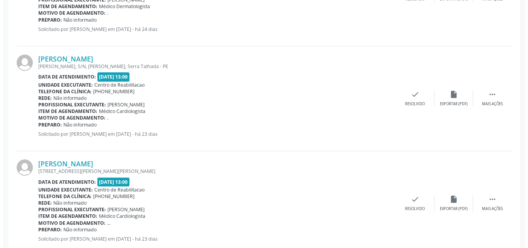
scroll to position [400, 0]
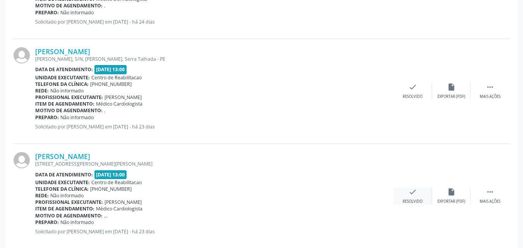
click at [413, 191] on icon "check" at bounding box center [412, 192] width 9 height 9
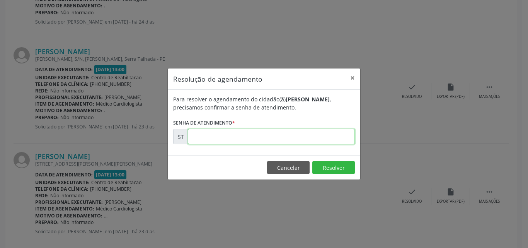
click at [202, 138] on input "text" at bounding box center [271, 136] width 167 height 15
type input "00013352"
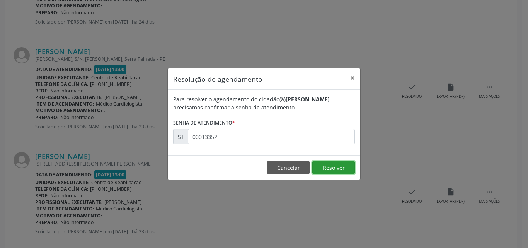
click at [329, 168] on button "Resolver" at bounding box center [334, 167] width 43 height 13
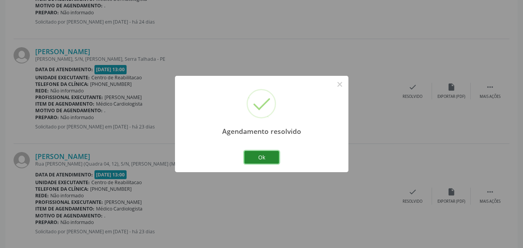
click at [269, 156] on button "Ok" at bounding box center [261, 157] width 35 height 13
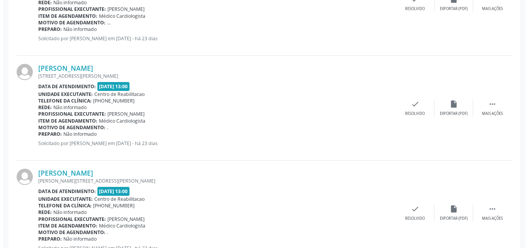
scroll to position [710, 0]
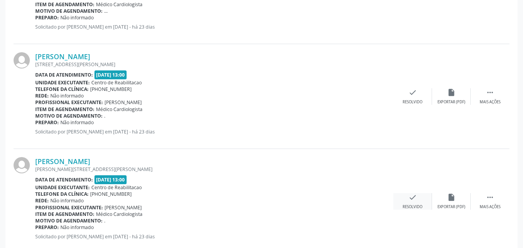
click at [415, 199] on icon "check" at bounding box center [412, 197] width 9 height 9
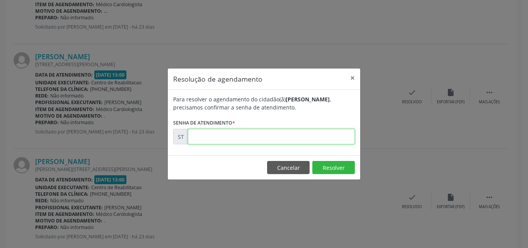
click at [210, 137] on input "text" at bounding box center [271, 136] width 167 height 15
type input "00013506"
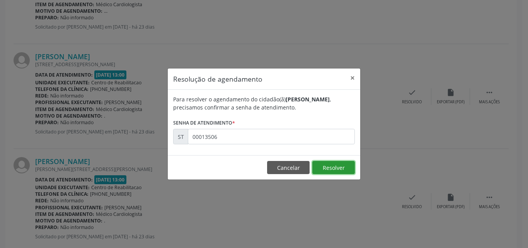
click at [323, 164] on button "Resolver" at bounding box center [334, 167] width 43 height 13
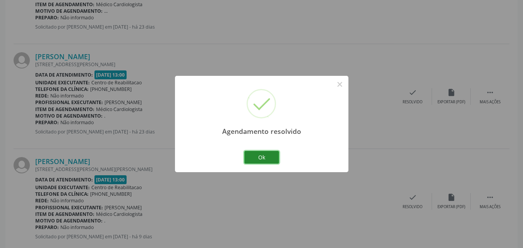
click at [269, 157] on button "Ok" at bounding box center [261, 157] width 35 height 13
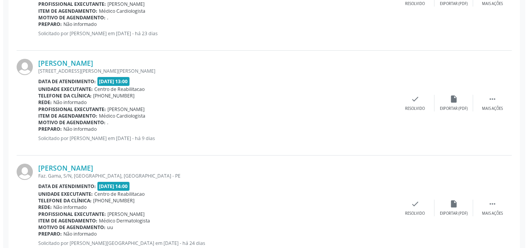
scroll to position [826, 0]
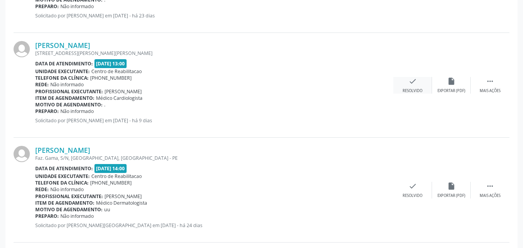
click at [412, 79] on icon "check" at bounding box center [412, 81] width 9 height 9
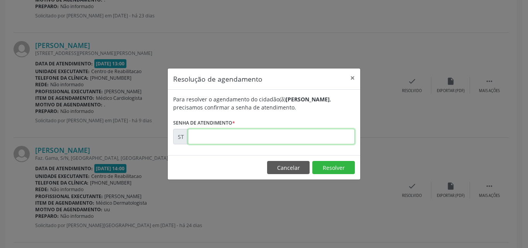
click at [209, 137] on input "text" at bounding box center [271, 136] width 167 height 15
type input "00015990"
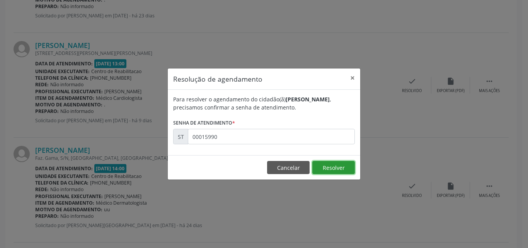
click at [328, 166] on button "Resolver" at bounding box center [334, 167] width 43 height 13
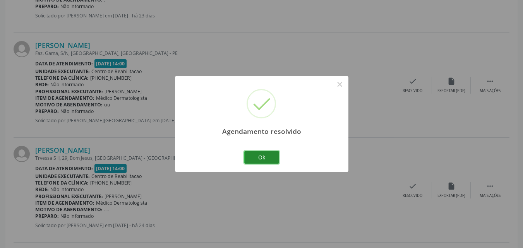
click at [264, 157] on button "Ok" at bounding box center [261, 157] width 35 height 13
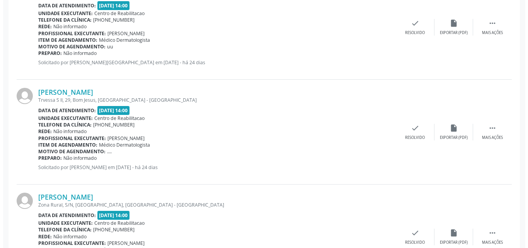
scroll to position [885, 0]
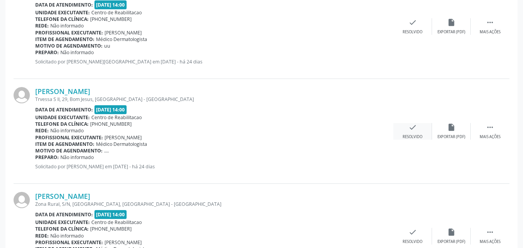
click at [411, 126] on icon "check" at bounding box center [412, 127] width 9 height 9
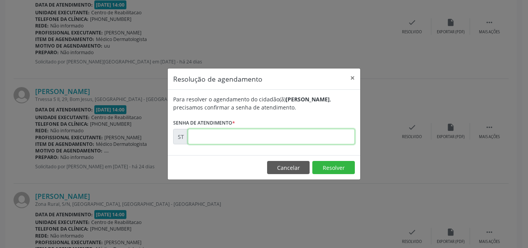
click at [207, 135] on input "text" at bounding box center [271, 136] width 167 height 15
type input "00012983"
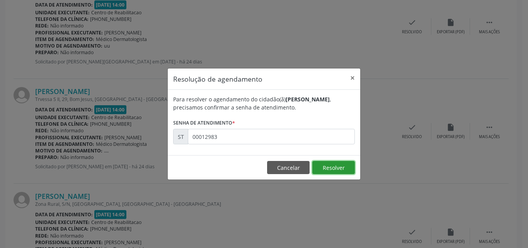
click at [328, 167] on button "Resolver" at bounding box center [334, 167] width 43 height 13
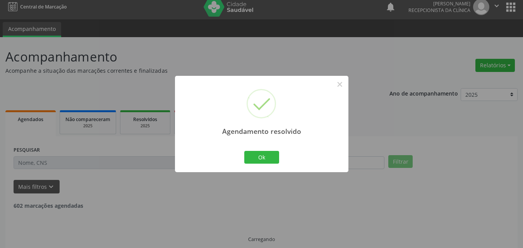
scroll to position [14, 0]
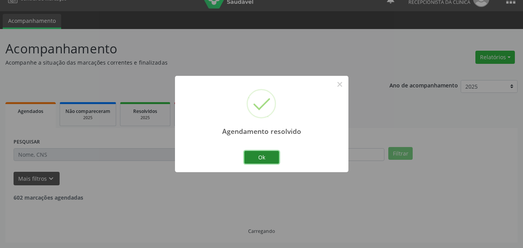
click at [270, 156] on button "Ok" at bounding box center [261, 157] width 35 height 13
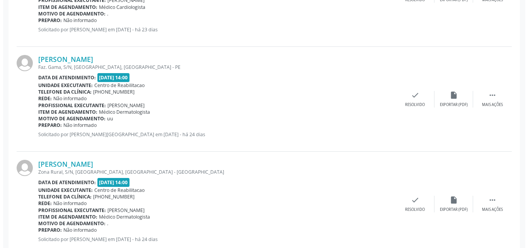
scroll to position [826, 0]
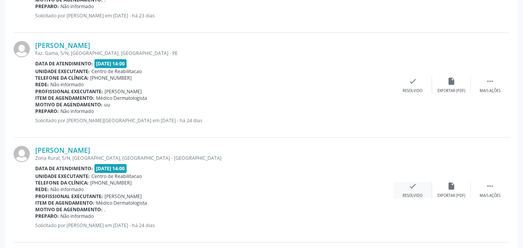
click at [410, 186] on icon "check" at bounding box center [412, 186] width 9 height 9
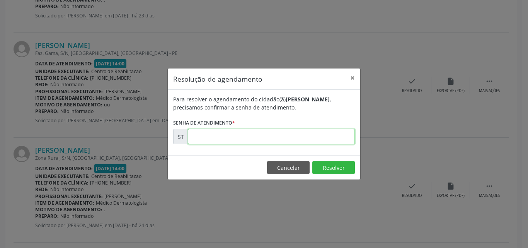
click at [211, 137] on input "text" at bounding box center [271, 136] width 167 height 15
type input "00013065"
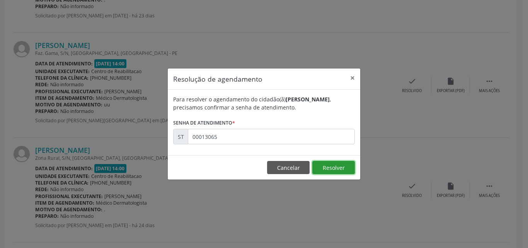
click at [325, 165] on button "Resolver" at bounding box center [334, 167] width 43 height 13
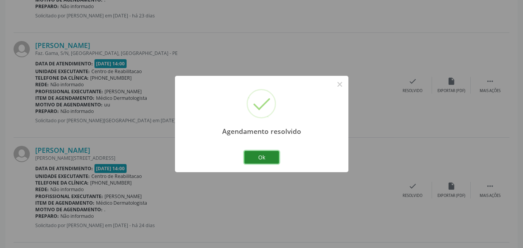
click at [268, 156] on button "Ok" at bounding box center [261, 157] width 35 height 13
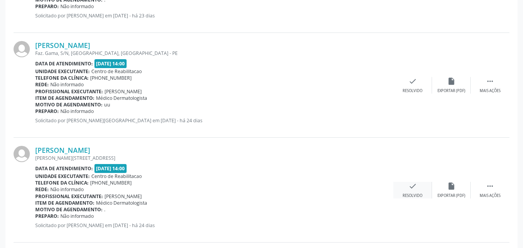
click at [411, 185] on icon "check" at bounding box center [412, 186] width 9 height 9
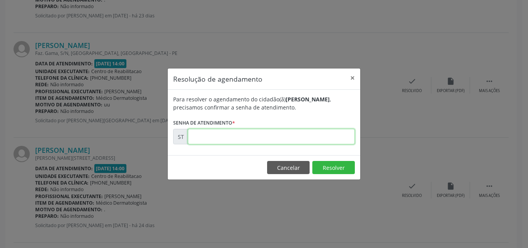
click at [201, 132] on input "text" at bounding box center [271, 136] width 167 height 15
type input "00013066"
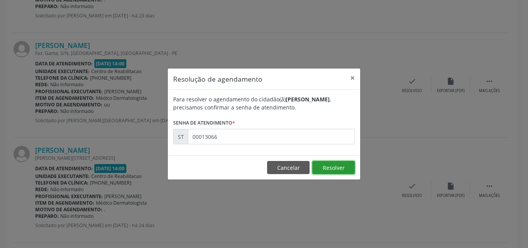
click at [322, 165] on button "Resolver" at bounding box center [334, 167] width 43 height 13
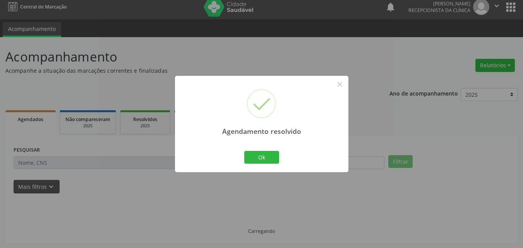
scroll to position [14, 0]
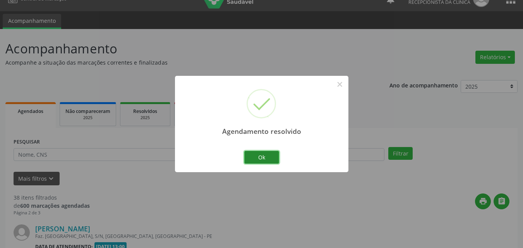
click at [271, 157] on button "Ok" at bounding box center [261, 157] width 35 height 13
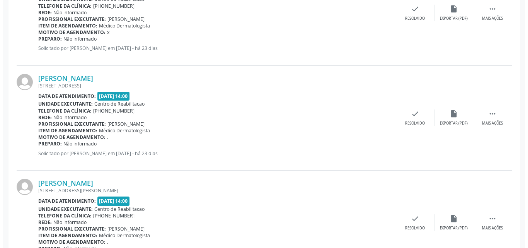
scroll to position [1251, 0]
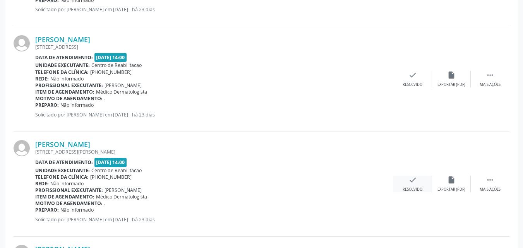
click at [412, 179] on icon "check" at bounding box center [412, 180] width 9 height 9
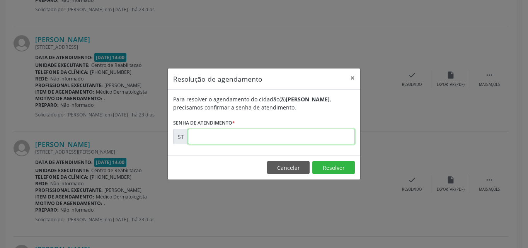
click at [210, 138] on input "text" at bounding box center [271, 136] width 167 height 15
type input "00013331"
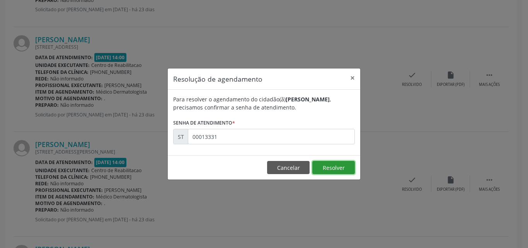
click at [333, 169] on button "Resolver" at bounding box center [334, 167] width 43 height 13
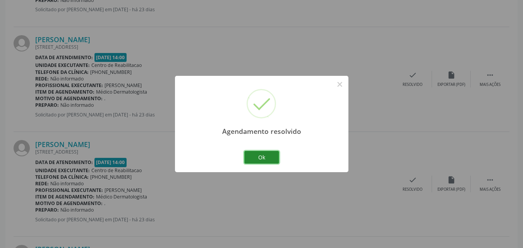
click at [270, 157] on button "Ok" at bounding box center [261, 157] width 35 height 13
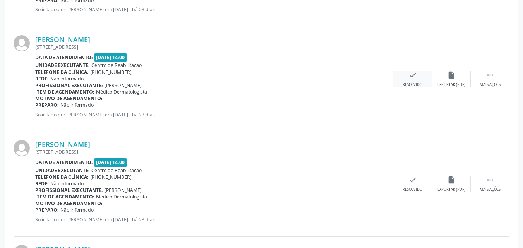
click at [412, 75] on icon "check" at bounding box center [412, 75] width 9 height 9
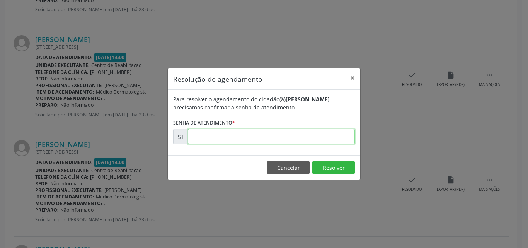
click at [215, 139] on input "text" at bounding box center [271, 136] width 167 height 15
type input "00013274"
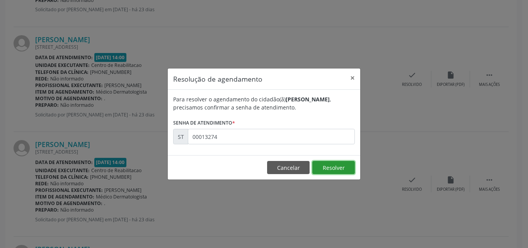
click at [328, 165] on button "Resolver" at bounding box center [334, 167] width 43 height 13
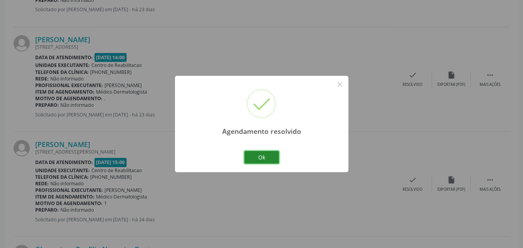
click at [264, 154] on button "Ok" at bounding box center [261, 157] width 35 height 13
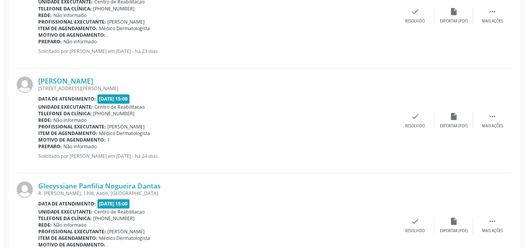
scroll to position [1329, 0]
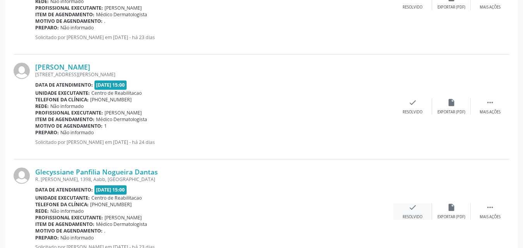
click at [412, 207] on icon "check" at bounding box center [412, 207] width 9 height 9
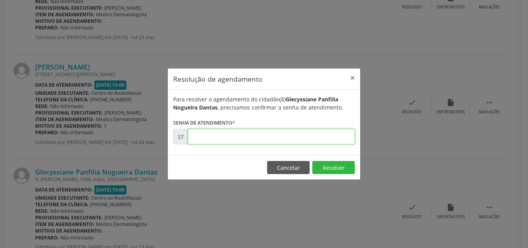
click at [205, 138] on input "text" at bounding box center [271, 136] width 167 height 15
type input "00013367"
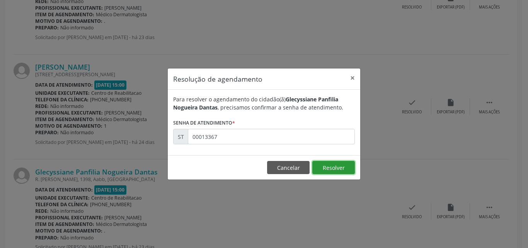
click at [322, 163] on button "Resolver" at bounding box center [334, 167] width 43 height 13
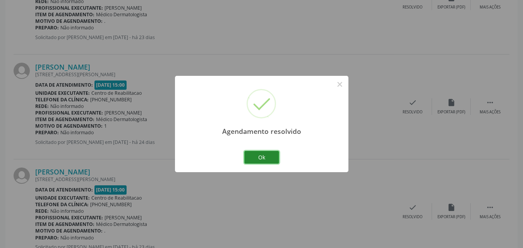
click at [265, 156] on button "Ok" at bounding box center [261, 157] width 35 height 13
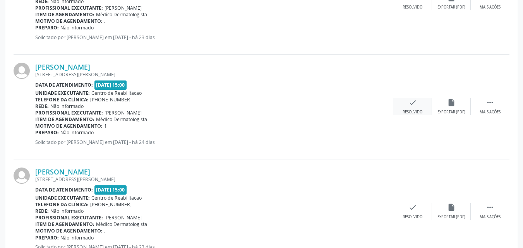
click at [412, 101] on icon "check" at bounding box center [412, 102] width 9 height 9
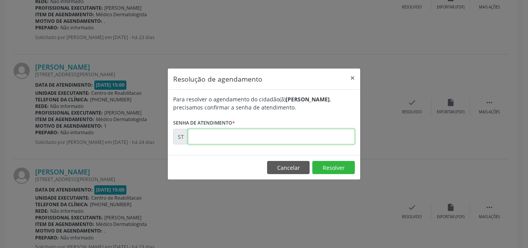
click at [215, 136] on input "text" at bounding box center [271, 136] width 167 height 15
type input "00012943"
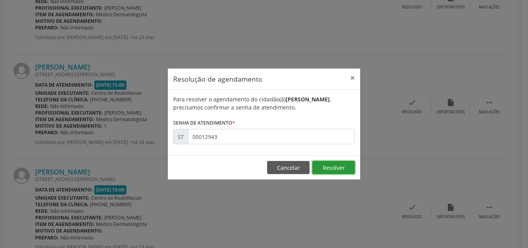
click at [345, 168] on button "Resolver" at bounding box center [334, 167] width 43 height 13
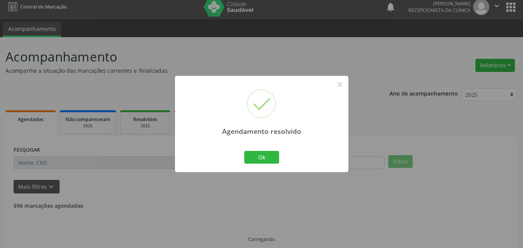
scroll to position [14, 0]
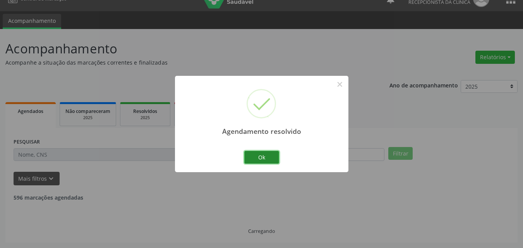
click at [263, 157] on button "Ok" at bounding box center [261, 157] width 35 height 13
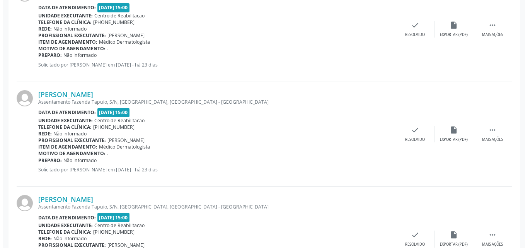
scroll to position [1445, 0]
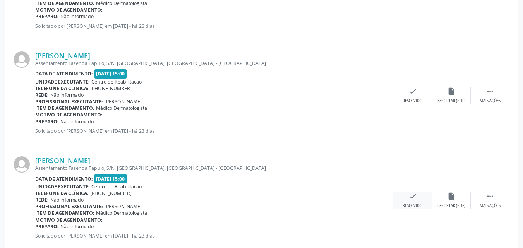
click at [409, 197] on icon "check" at bounding box center [412, 196] width 9 height 9
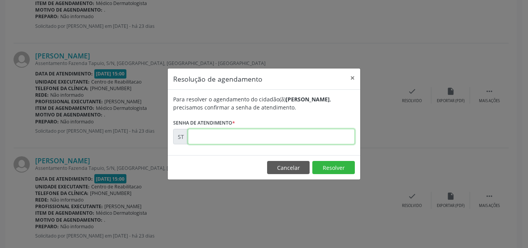
click at [202, 133] on input "text" at bounding box center [271, 136] width 167 height 15
type input "00013542"
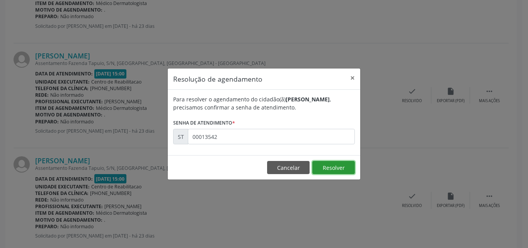
click at [325, 167] on button "Resolver" at bounding box center [334, 167] width 43 height 13
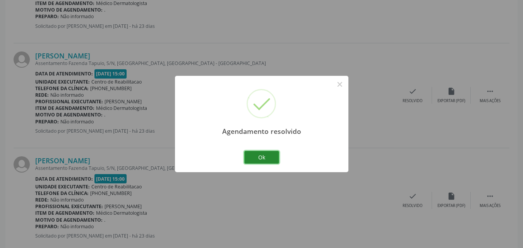
click at [272, 157] on button "Ok" at bounding box center [261, 157] width 35 height 13
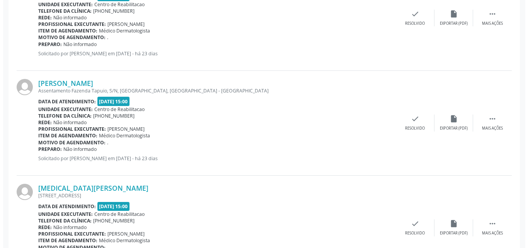
scroll to position [1561, 0]
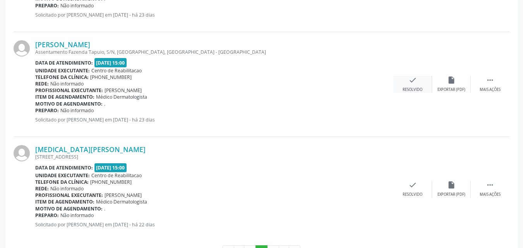
click at [410, 80] on icon "check" at bounding box center [412, 80] width 9 height 9
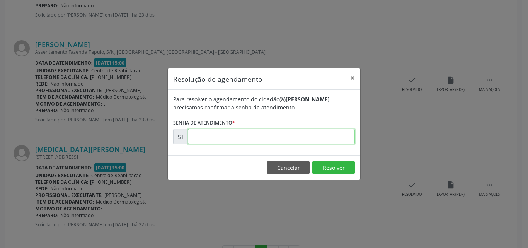
click at [214, 134] on input "text" at bounding box center [271, 136] width 167 height 15
type input "00013544"
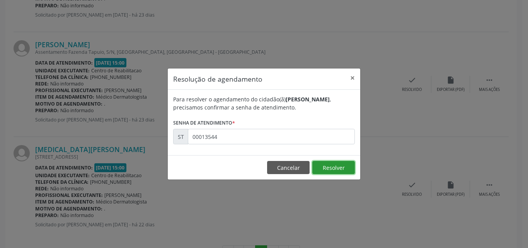
click at [323, 166] on button "Resolver" at bounding box center [334, 167] width 43 height 13
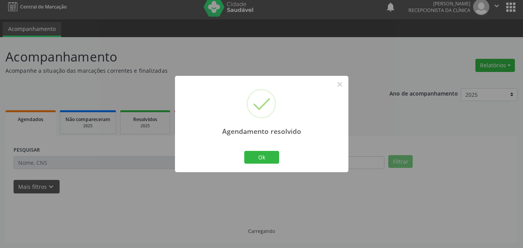
scroll to position [14, 0]
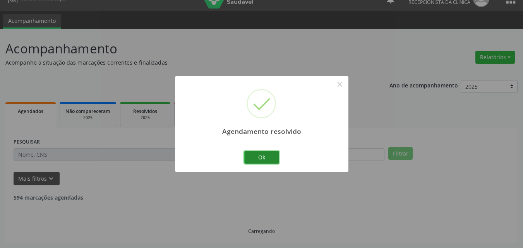
click at [269, 156] on button "Ok" at bounding box center [261, 157] width 35 height 13
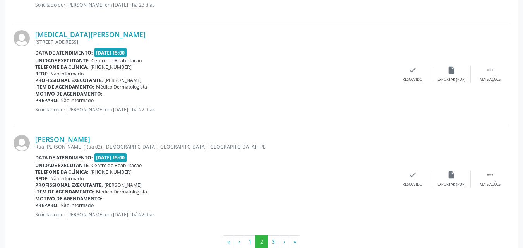
scroll to position [1590, 0]
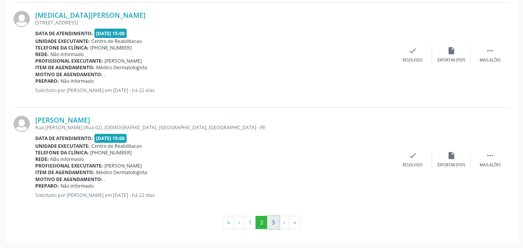
click at [272, 218] on button "3" at bounding box center [273, 222] width 12 height 13
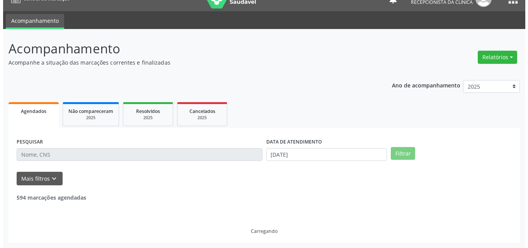
scroll to position [227, 0]
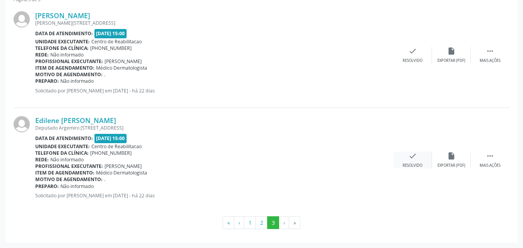
click at [414, 158] on icon "check" at bounding box center [412, 156] width 9 height 9
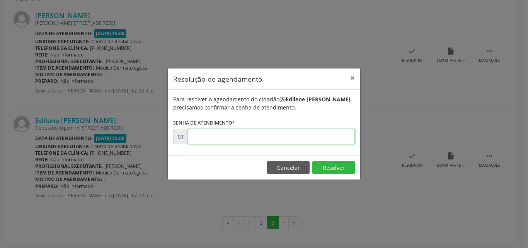
click at [211, 136] on input "text" at bounding box center [271, 136] width 167 height 15
type input "00013653"
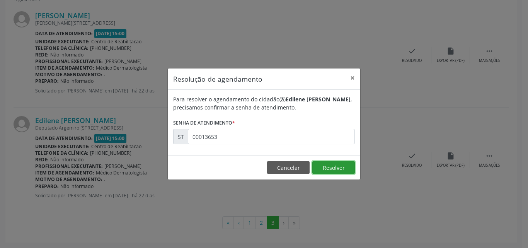
click at [334, 167] on button "Resolver" at bounding box center [334, 167] width 43 height 13
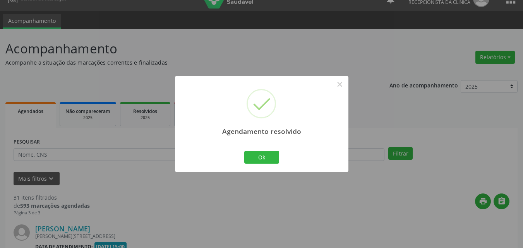
scroll to position [122, 0]
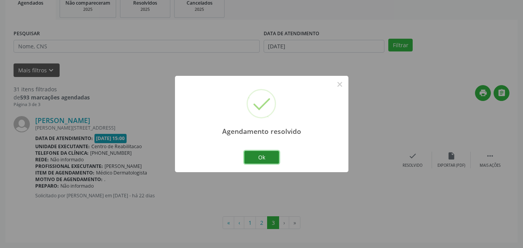
click at [270, 159] on button "Ok" at bounding box center [261, 157] width 35 height 13
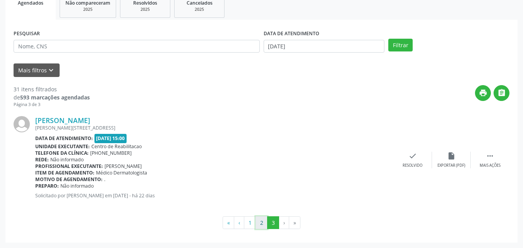
click at [260, 220] on button "2" at bounding box center [261, 222] width 12 height 13
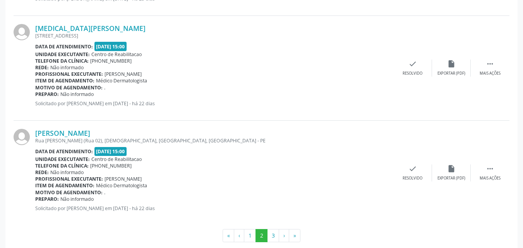
scroll to position [1590, 0]
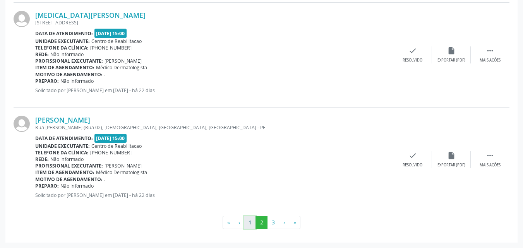
click at [251, 224] on button "1" at bounding box center [250, 222] width 12 height 13
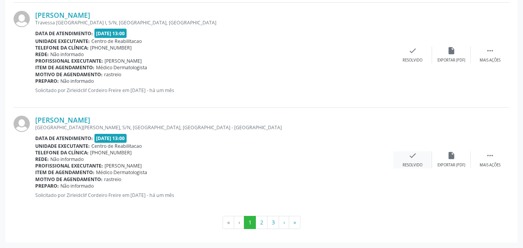
click at [417, 154] on div "check Resolvido" at bounding box center [412, 159] width 39 height 17
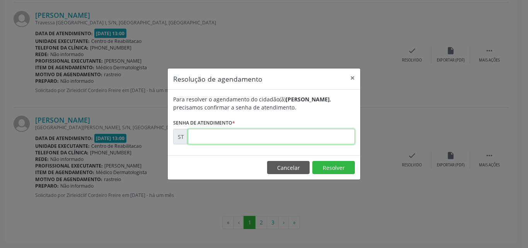
click at [219, 135] on input "text" at bounding box center [271, 136] width 167 height 15
type input "00012450"
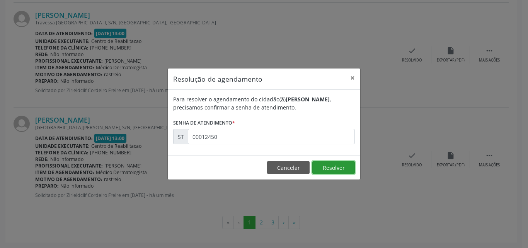
click at [332, 169] on button "Resolver" at bounding box center [334, 167] width 43 height 13
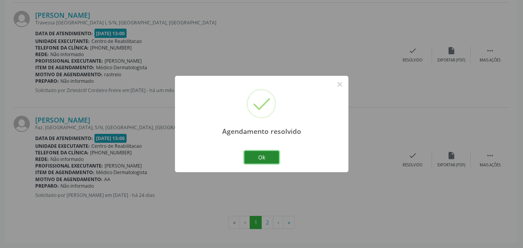
click at [265, 156] on button "Ok" at bounding box center [261, 157] width 35 height 13
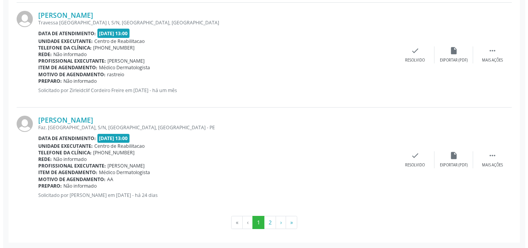
scroll to position [1552, 0]
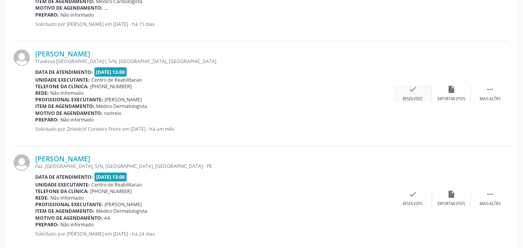
click at [411, 88] on icon "check" at bounding box center [412, 89] width 9 height 9
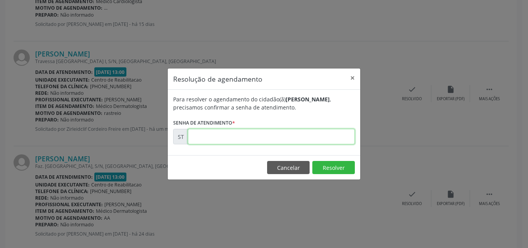
click at [209, 136] on input "text" at bounding box center [271, 136] width 167 height 15
type input "00012345"
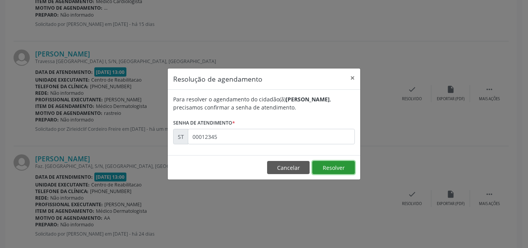
click at [327, 167] on button "Resolver" at bounding box center [334, 167] width 43 height 13
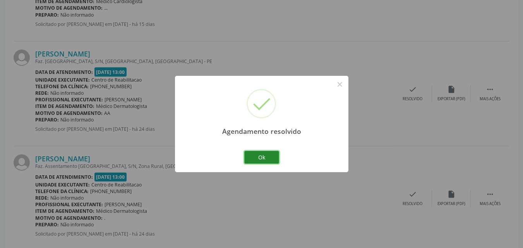
click at [268, 157] on button "Ok" at bounding box center [261, 157] width 35 height 13
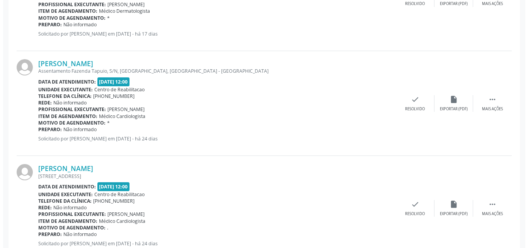
scroll to position [623, 0]
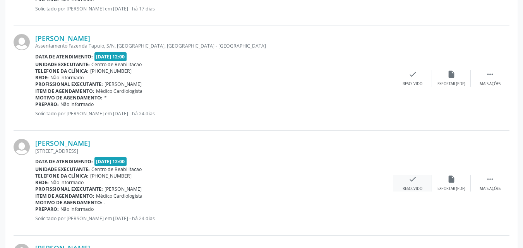
click at [415, 181] on icon "check" at bounding box center [412, 179] width 9 height 9
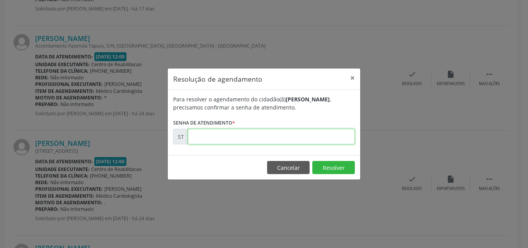
click at [213, 135] on input "text" at bounding box center [271, 136] width 167 height 15
type input "00012760"
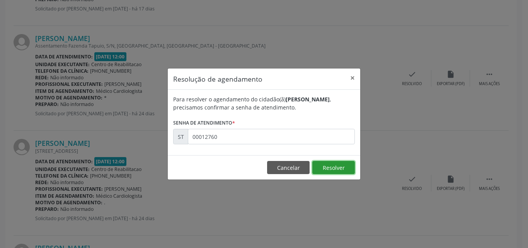
click at [325, 166] on button "Resolver" at bounding box center [334, 167] width 43 height 13
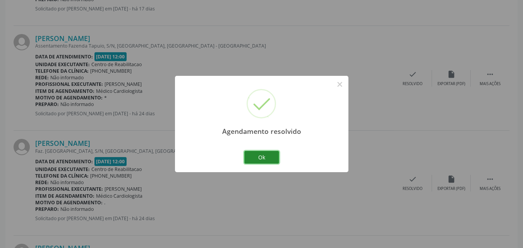
click at [270, 157] on button "Ok" at bounding box center [261, 157] width 35 height 13
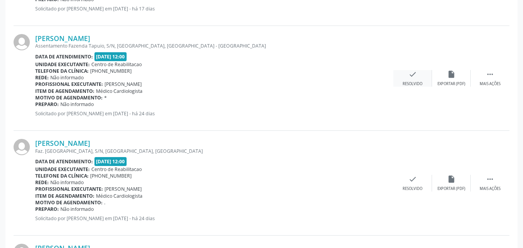
click at [412, 75] on icon "check" at bounding box center [412, 74] width 9 height 9
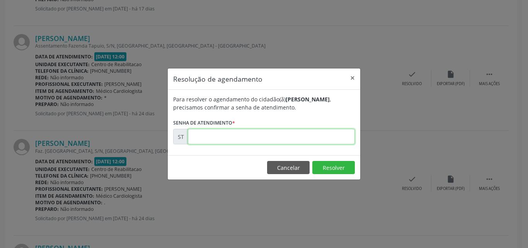
click at [210, 135] on input "text" at bounding box center [271, 136] width 167 height 15
type input "00012707"
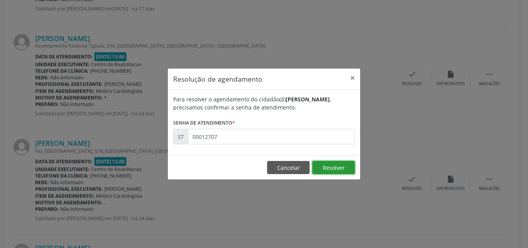
click at [330, 167] on button "Resolver" at bounding box center [334, 167] width 43 height 13
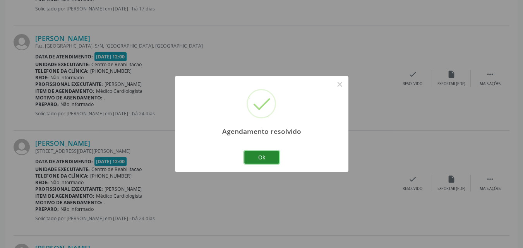
click at [270, 157] on button "Ok" at bounding box center [261, 157] width 35 height 13
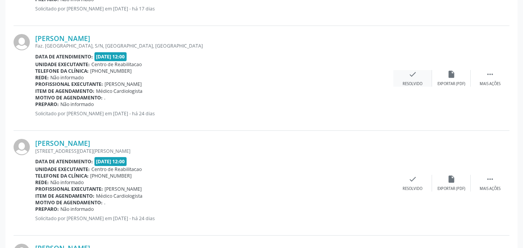
click at [412, 72] on icon "check" at bounding box center [412, 74] width 9 height 9
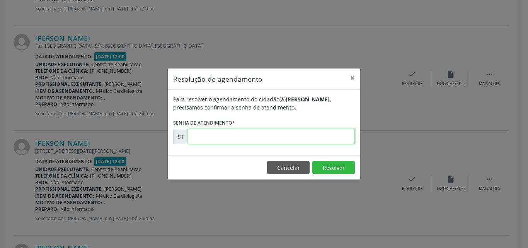
click at [220, 136] on input "text" at bounding box center [271, 136] width 167 height 15
type input "00012806"
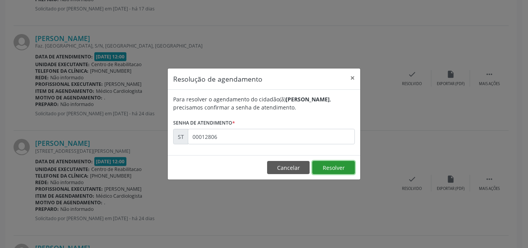
click at [326, 164] on button "Resolver" at bounding box center [334, 167] width 43 height 13
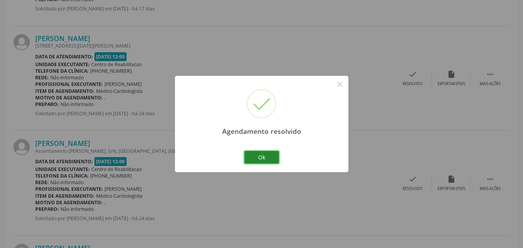
click at [272, 156] on button "Ok" at bounding box center [261, 157] width 35 height 13
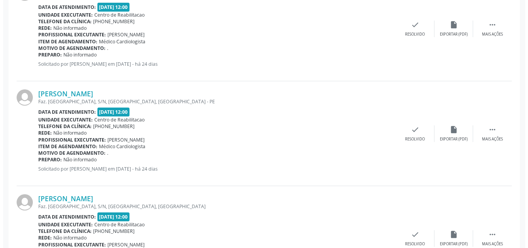
scroll to position [855, 0]
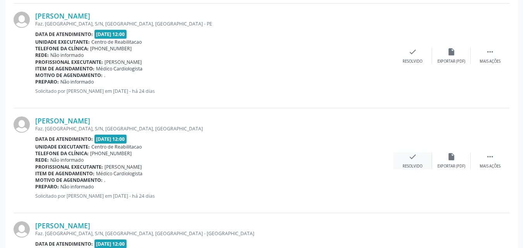
click at [409, 154] on icon "check" at bounding box center [412, 156] width 9 height 9
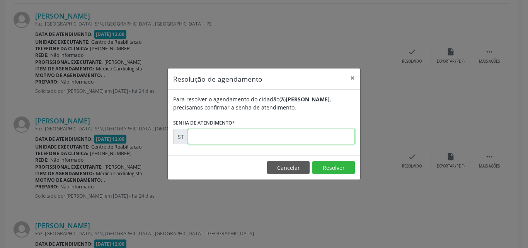
click at [232, 130] on input "text" at bounding box center [271, 136] width 167 height 15
type input "00012911"
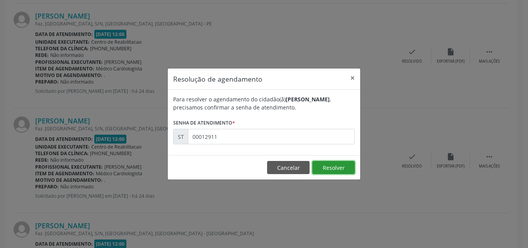
click at [325, 166] on button "Resolver" at bounding box center [334, 167] width 43 height 13
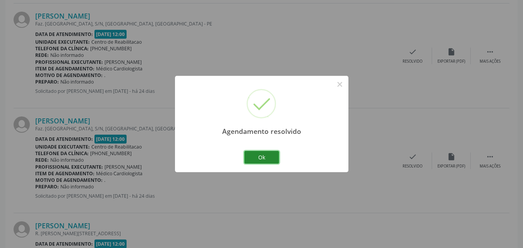
click at [272, 157] on button "Ok" at bounding box center [261, 157] width 35 height 13
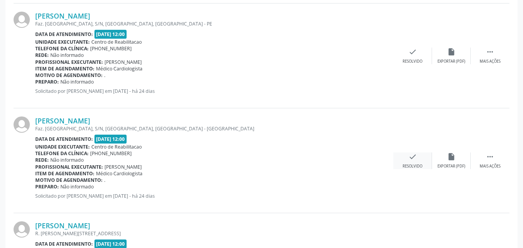
click at [414, 157] on icon "check" at bounding box center [412, 156] width 9 height 9
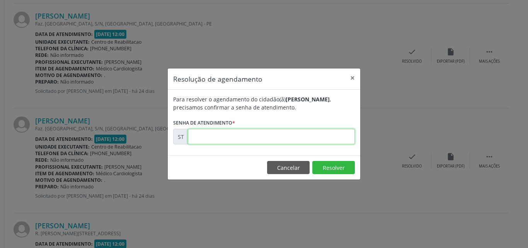
click at [225, 136] on input "text" at bounding box center [271, 136] width 167 height 15
type input "00013081"
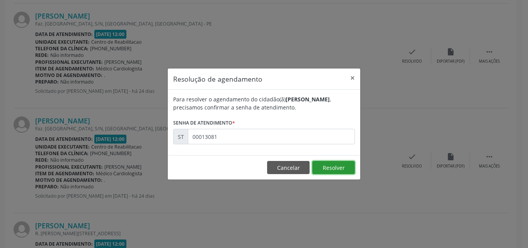
click at [327, 167] on button "Resolver" at bounding box center [334, 167] width 43 height 13
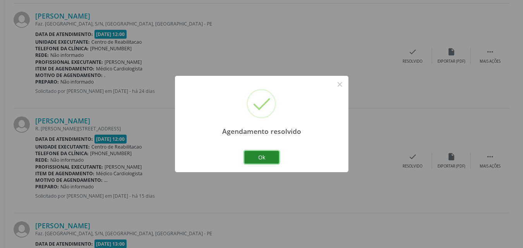
click at [265, 156] on button "Ok" at bounding box center [261, 157] width 35 height 13
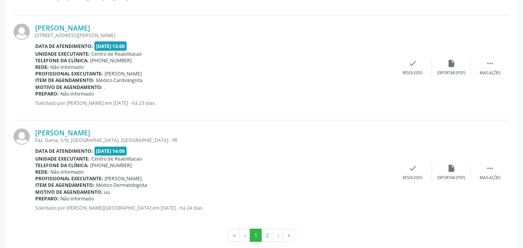
scroll to position [1590, 0]
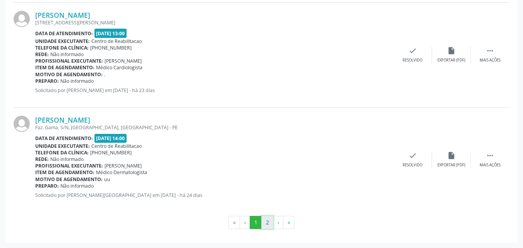
click at [269, 219] on button "2" at bounding box center [267, 222] width 12 height 13
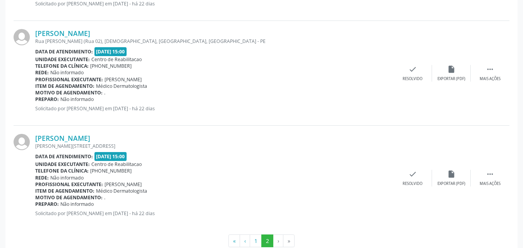
scroll to position [961, 0]
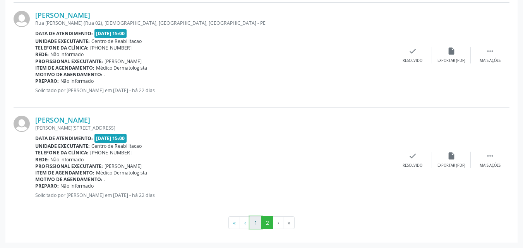
click at [256, 223] on button "1" at bounding box center [256, 222] width 12 height 13
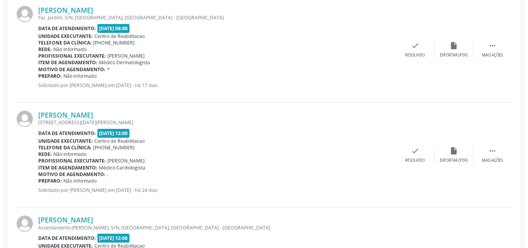
scroll to position [546, 0]
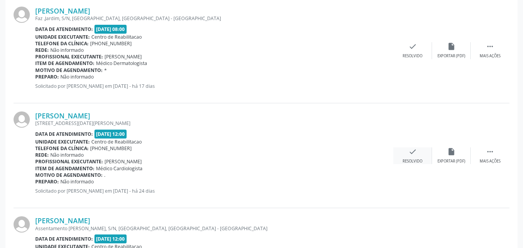
click at [412, 149] on icon "check" at bounding box center [412, 151] width 9 height 9
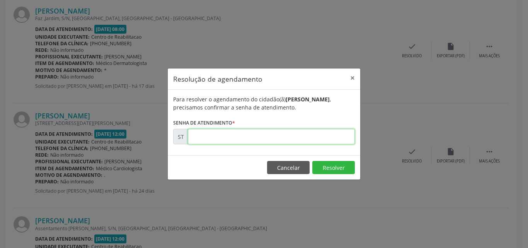
click at [224, 136] on input "text" at bounding box center [271, 136] width 167 height 15
type input "00012849"
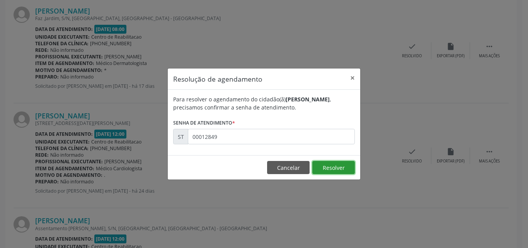
click at [327, 166] on button "Resolver" at bounding box center [334, 167] width 43 height 13
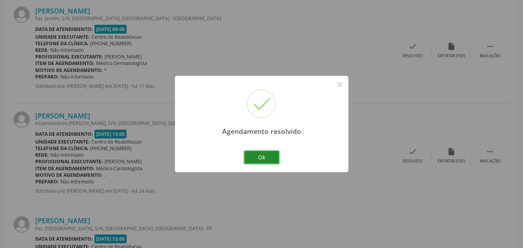
click at [272, 156] on button "Ok" at bounding box center [261, 157] width 35 height 13
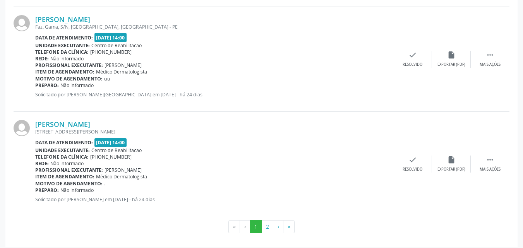
scroll to position [1590, 0]
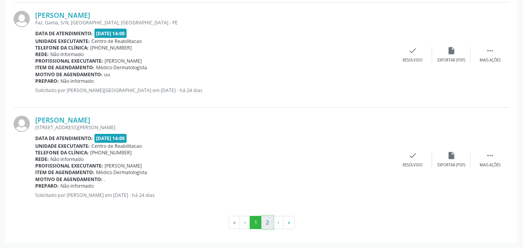
click at [268, 222] on button "2" at bounding box center [267, 222] width 12 height 13
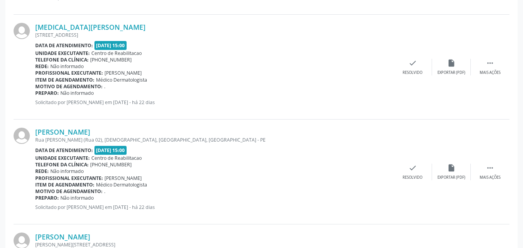
scroll to position [856, 0]
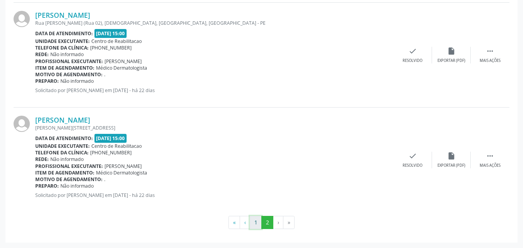
click at [255, 220] on button "1" at bounding box center [256, 222] width 12 height 13
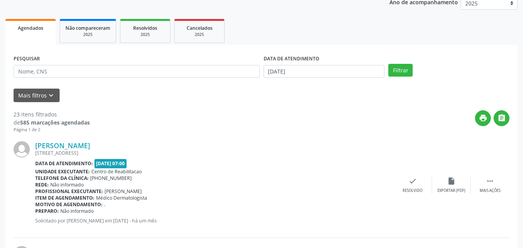
scroll to position [0, 0]
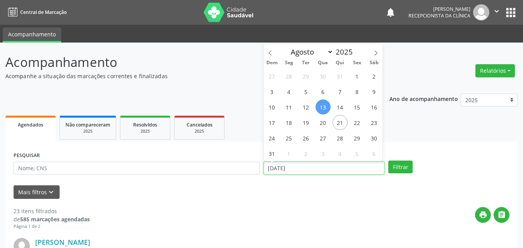
click at [289, 164] on input "[DATE]" at bounding box center [323, 168] width 121 height 13
click at [340, 106] on span "14" at bounding box center [339, 106] width 15 height 15
type input "[DATE]"
click at [340, 106] on span "14" at bounding box center [339, 106] width 15 height 15
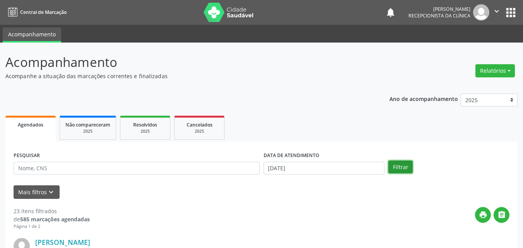
click at [397, 163] on button "Filtrar" at bounding box center [400, 167] width 24 height 13
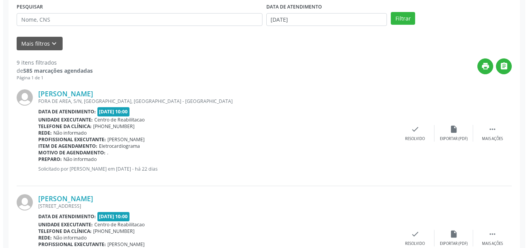
scroll to position [155, 0]
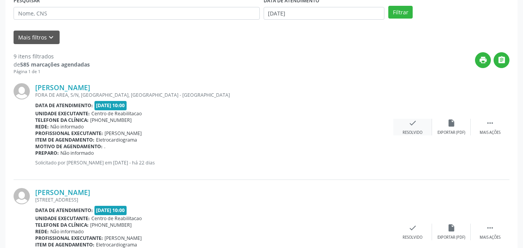
click at [415, 122] on icon "check" at bounding box center [412, 123] width 9 height 9
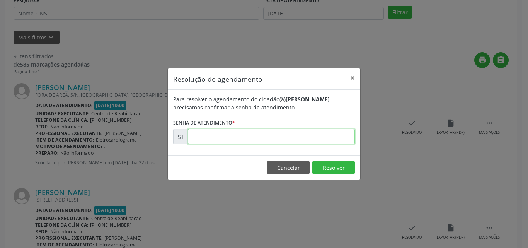
click at [226, 135] on input "text" at bounding box center [271, 136] width 167 height 15
type input "00013666"
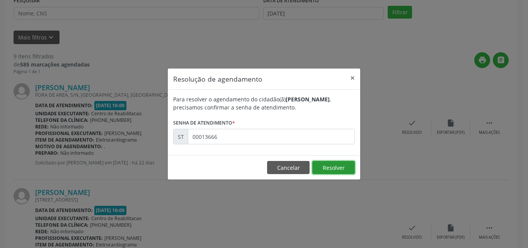
click at [338, 168] on button "Resolver" at bounding box center [334, 167] width 43 height 13
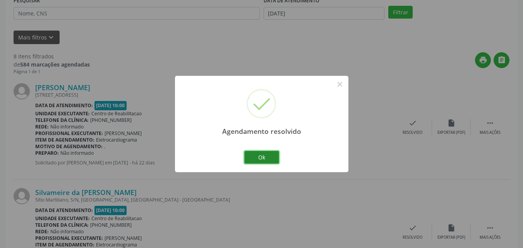
click at [271, 155] on button "Ok" at bounding box center [261, 157] width 35 height 13
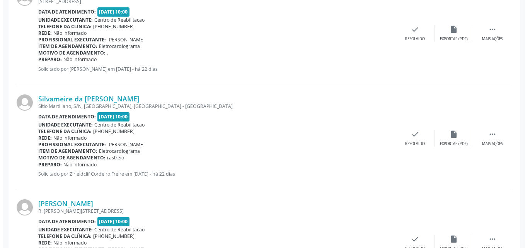
scroll to position [271, 0]
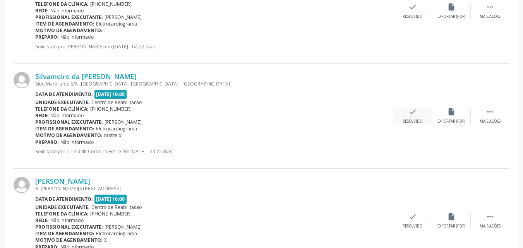
click at [412, 114] on icon "check" at bounding box center [412, 112] width 9 height 9
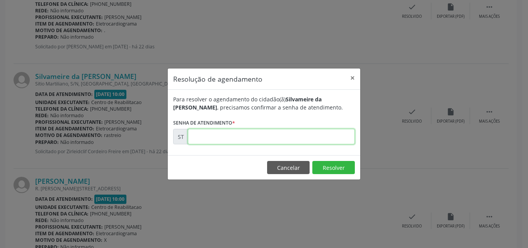
click at [206, 138] on input "text" at bounding box center [271, 136] width 167 height 15
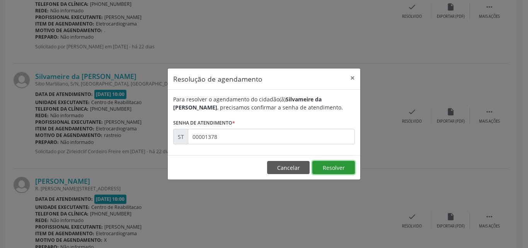
click at [325, 165] on button "Resolver" at bounding box center [334, 167] width 43 height 13
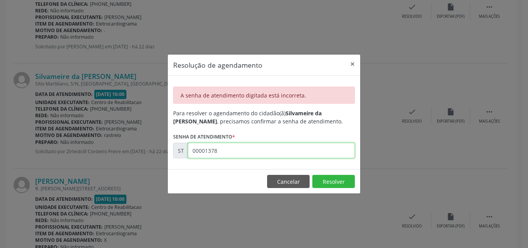
click at [231, 154] on input "00001378" at bounding box center [271, 150] width 167 height 15
type input "00013788"
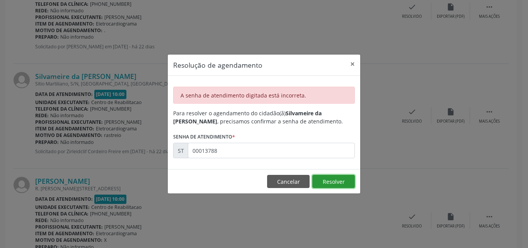
click at [330, 179] on button "Resolver" at bounding box center [334, 181] width 43 height 13
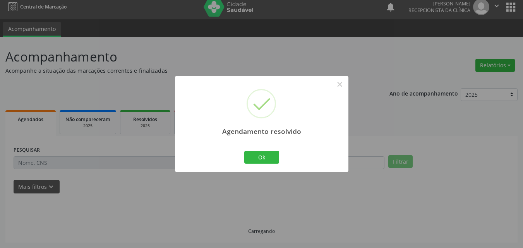
scroll to position [14, 0]
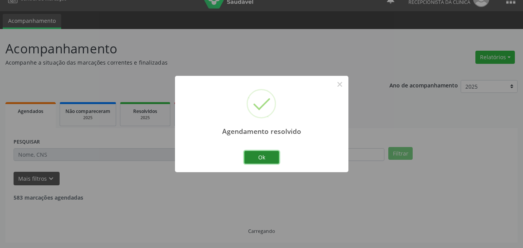
click at [269, 157] on button "Ok" at bounding box center [261, 157] width 35 height 13
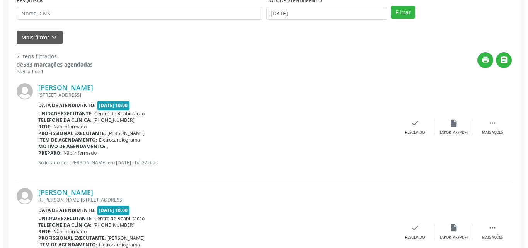
scroll to position [168, 0]
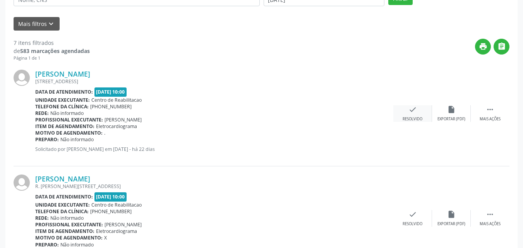
click at [414, 112] on icon "check" at bounding box center [412, 109] width 9 height 9
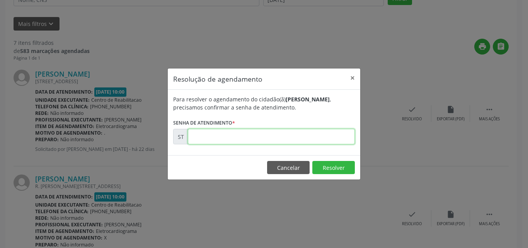
click at [208, 135] on input "text" at bounding box center [271, 136] width 167 height 15
type input "00013689"
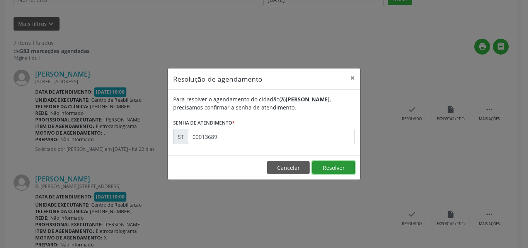
click at [326, 166] on button "Resolver" at bounding box center [334, 167] width 43 height 13
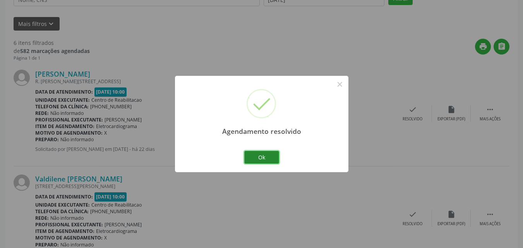
click at [268, 154] on button "Ok" at bounding box center [261, 157] width 35 height 13
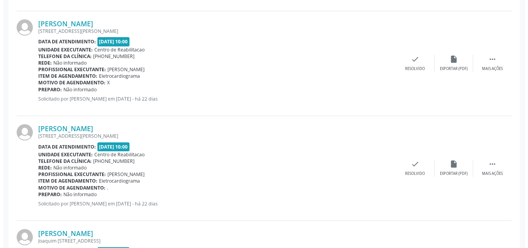
scroll to position [439, 0]
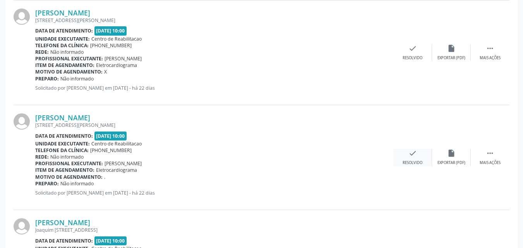
click at [409, 151] on icon "check" at bounding box center [412, 153] width 9 height 9
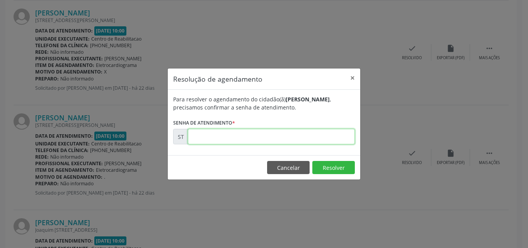
click at [212, 140] on input "text" at bounding box center [271, 136] width 167 height 15
type input "00013977"
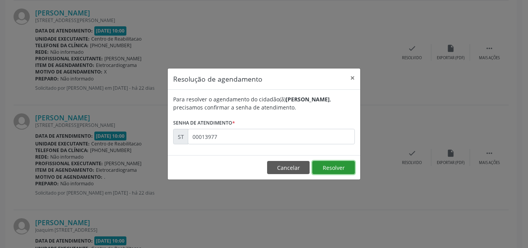
click at [332, 167] on button "Resolver" at bounding box center [334, 167] width 43 height 13
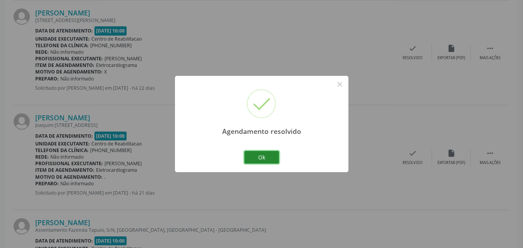
click at [268, 156] on button "Ok" at bounding box center [261, 157] width 35 height 13
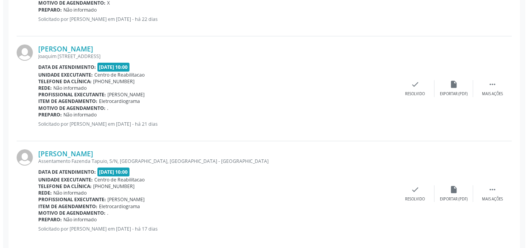
scroll to position [519, 0]
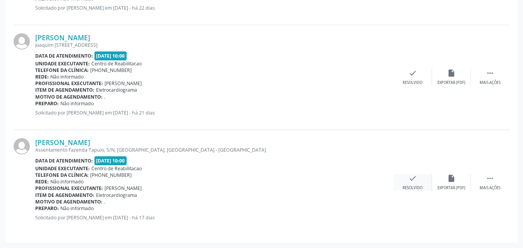
click at [411, 176] on icon "check" at bounding box center [412, 178] width 9 height 9
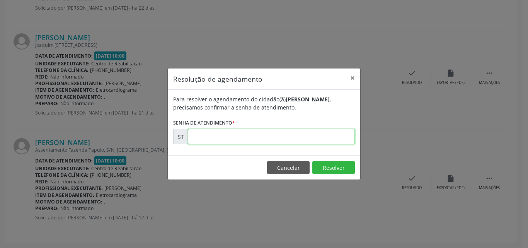
click at [217, 137] on input "text" at bounding box center [271, 136] width 167 height 15
type input "00014713"
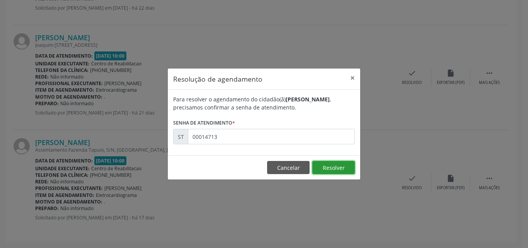
click at [343, 168] on button "Resolver" at bounding box center [334, 167] width 43 height 13
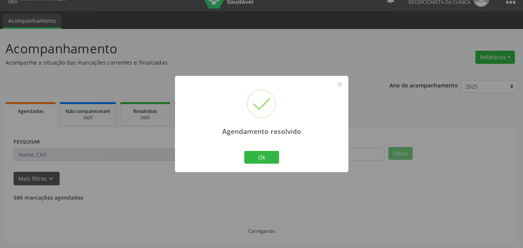
scroll to position [414, 0]
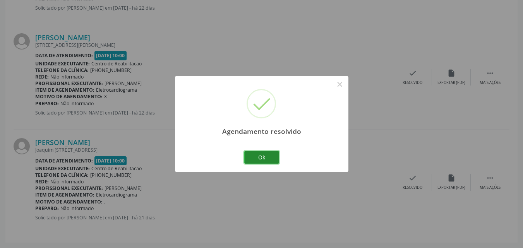
click at [266, 153] on button "Ok" at bounding box center [261, 157] width 35 height 13
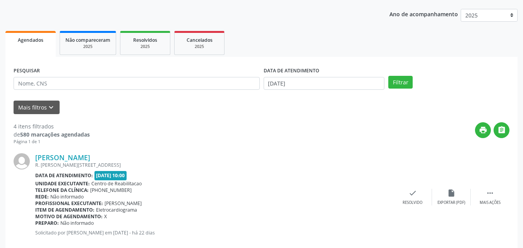
scroll to position [66, 0]
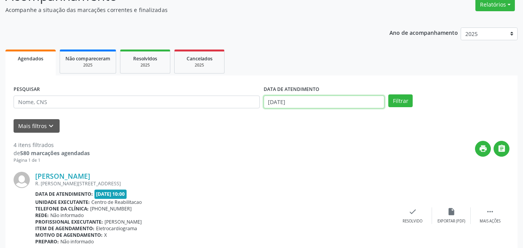
click at [288, 99] on input "[DATE]" at bounding box center [323, 102] width 121 height 13
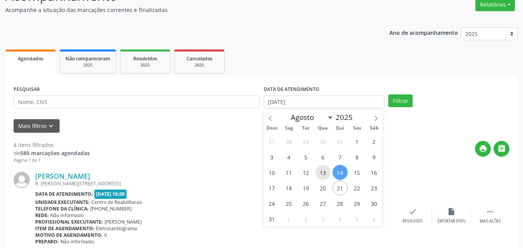
click at [322, 170] on span "13" at bounding box center [322, 172] width 15 height 15
type input "[DATE]"
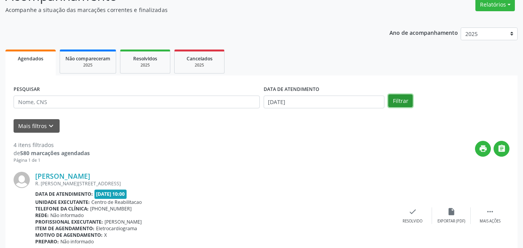
click at [403, 99] on button "Filtrar" at bounding box center [400, 100] width 24 height 13
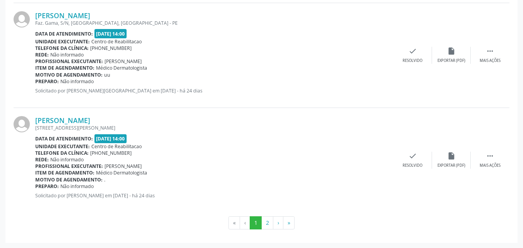
scroll to position [1590, 0]
click at [267, 221] on button "2" at bounding box center [267, 222] width 12 height 13
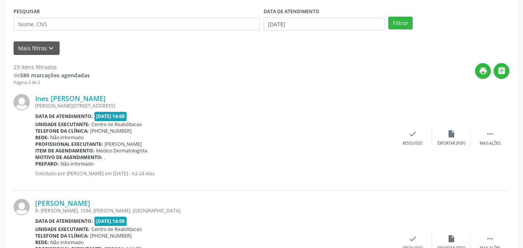
scroll to position [121, 0]
